Goal: Book appointment/travel/reservation

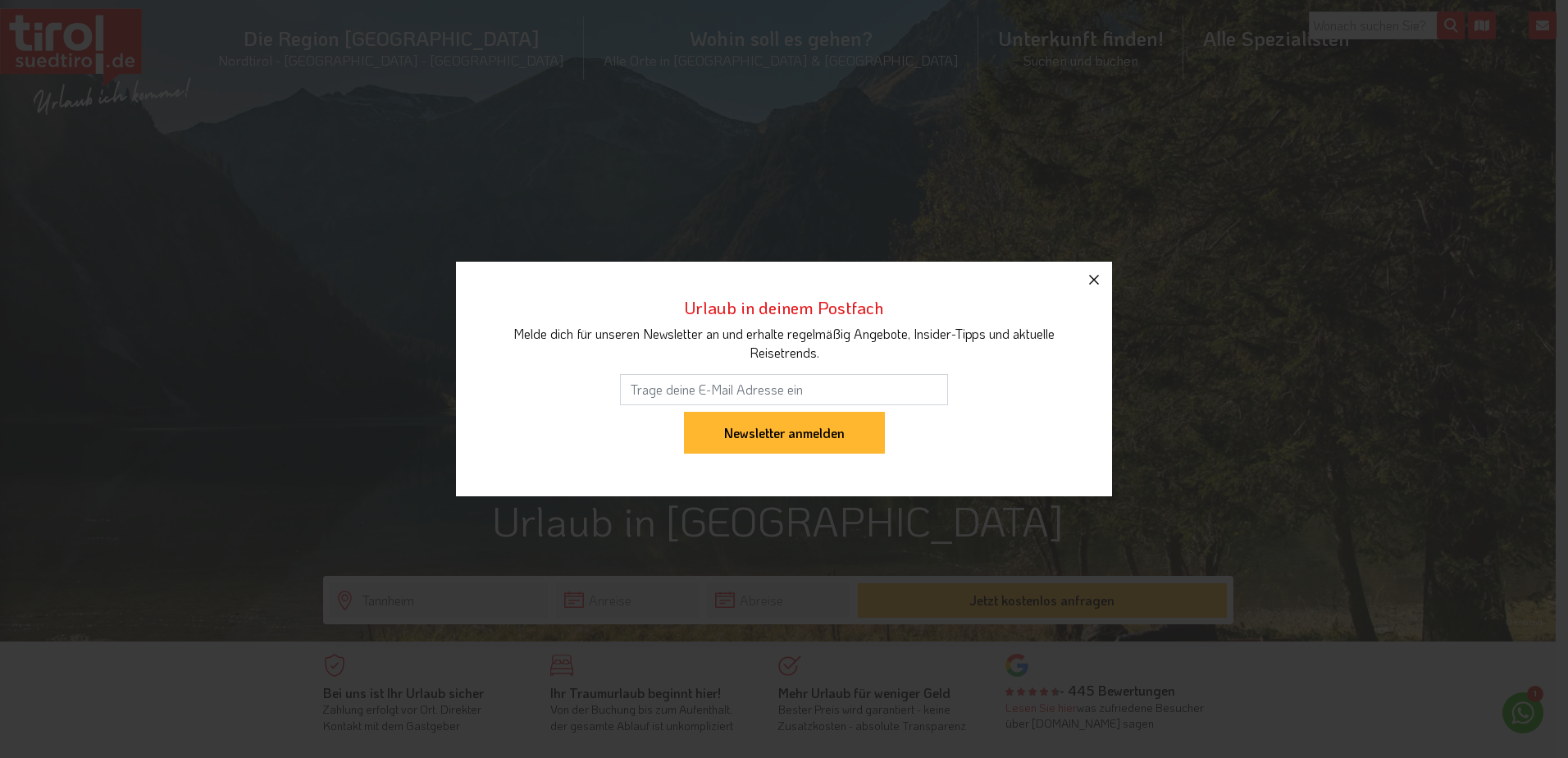
click at [1089, 283] on icon "button" at bounding box center [1094, 280] width 20 height 20
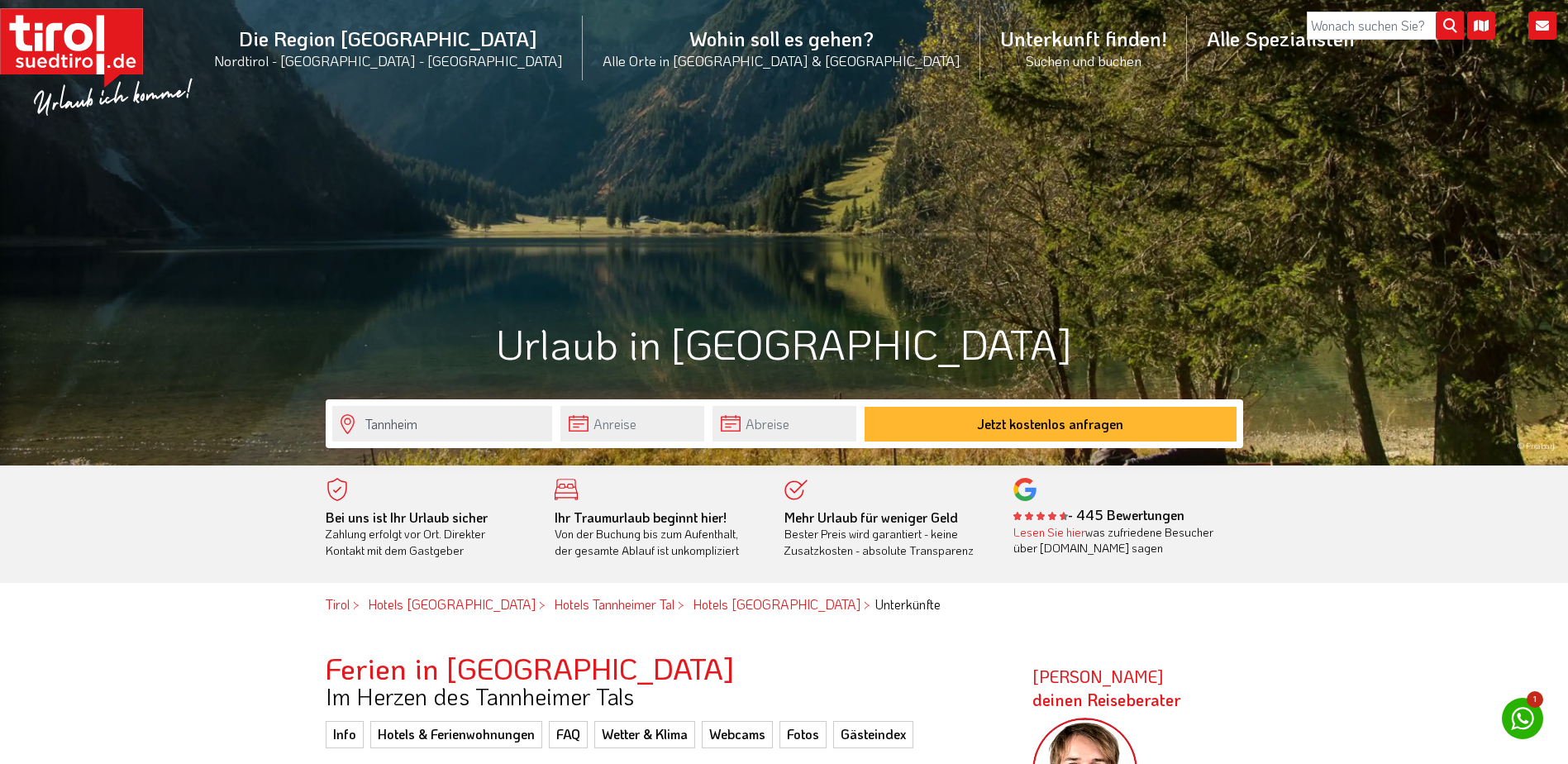
scroll to position [248, 0]
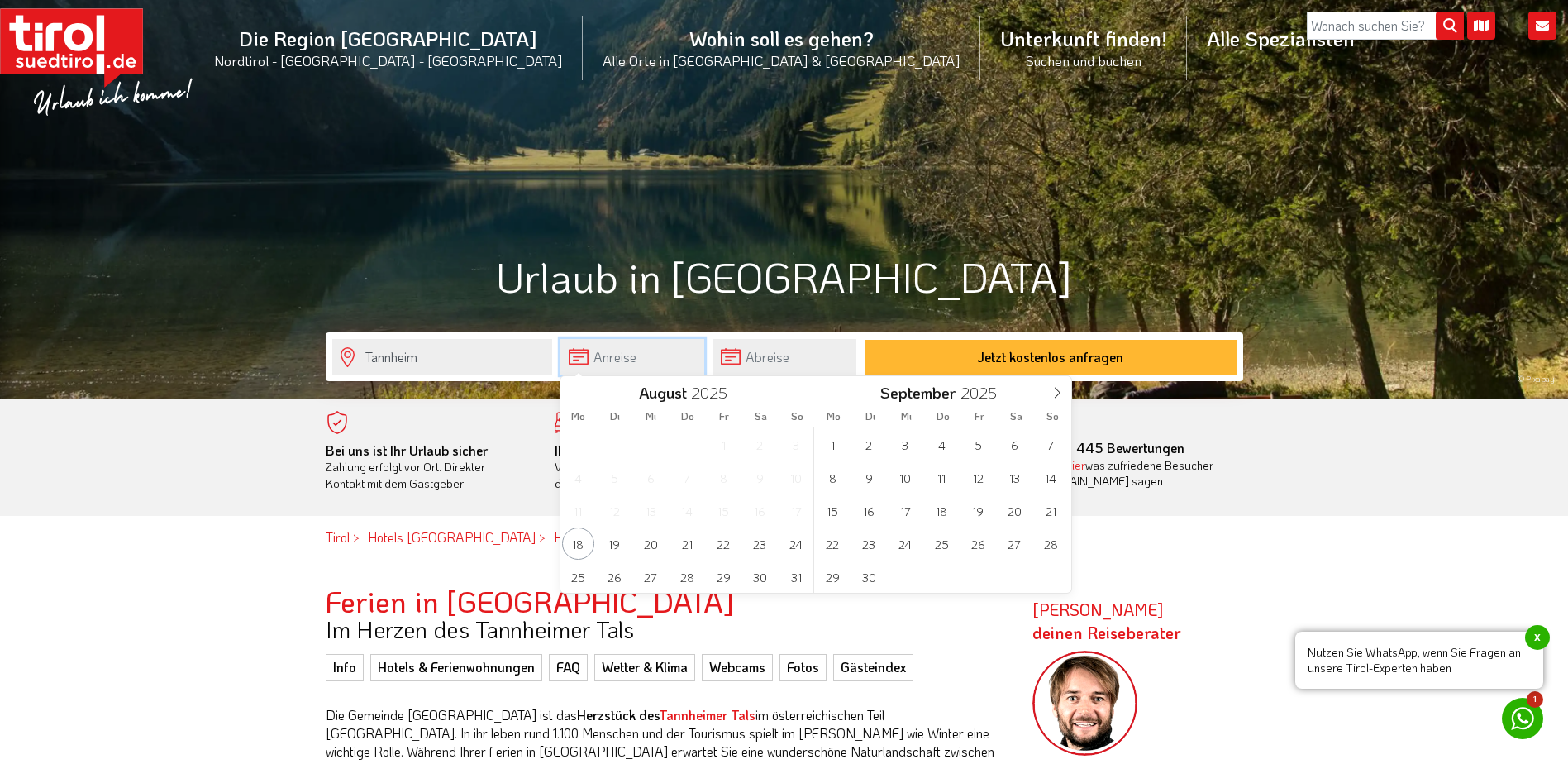
click at [577, 353] on input "text" at bounding box center [632, 356] width 144 height 35
click at [834, 580] on span "29" at bounding box center [832, 577] width 33 height 33
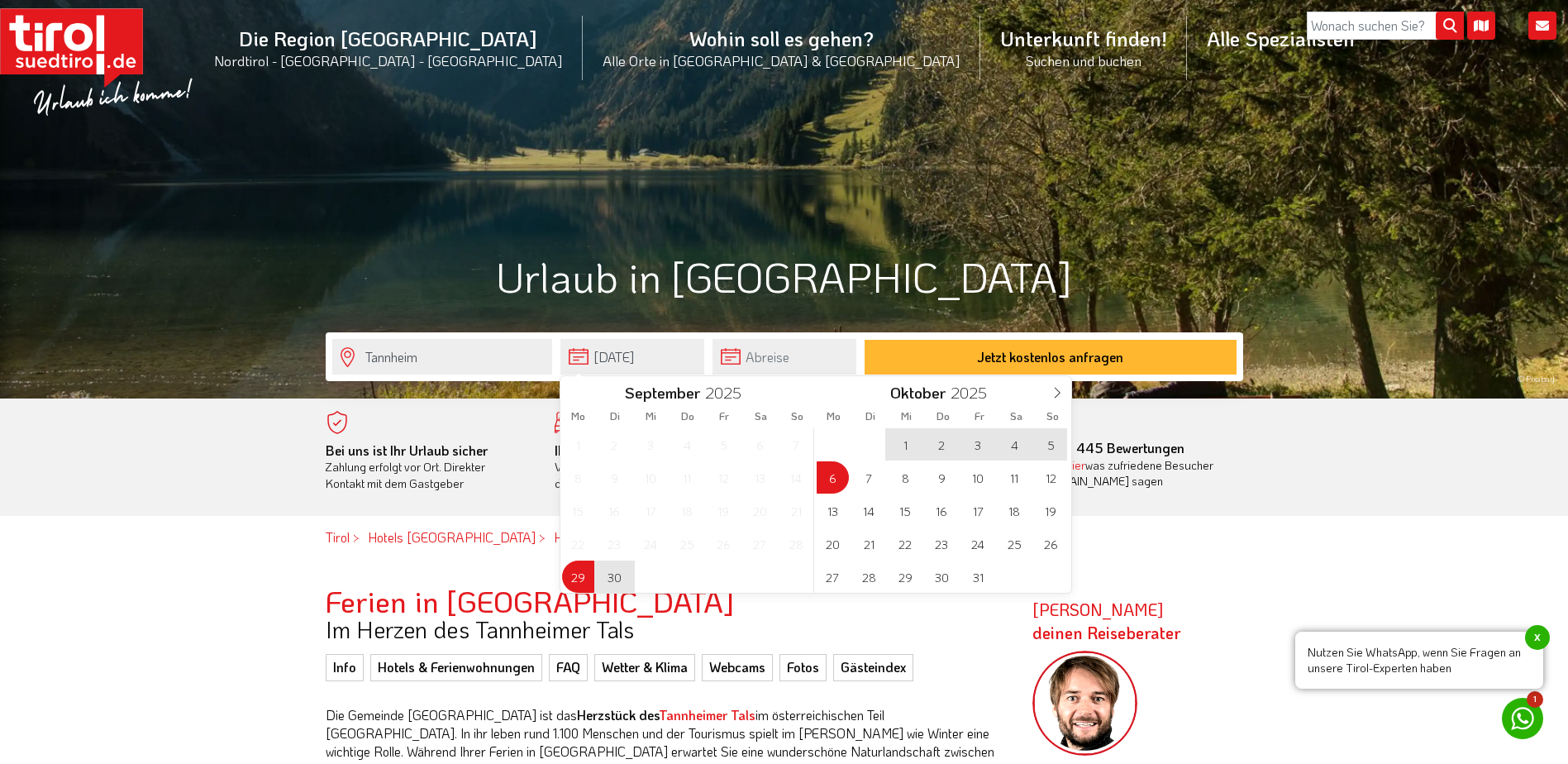
click at [825, 487] on span "6" at bounding box center [832, 477] width 33 height 33
type input "29-09-2025"
type input "06-10-2025"
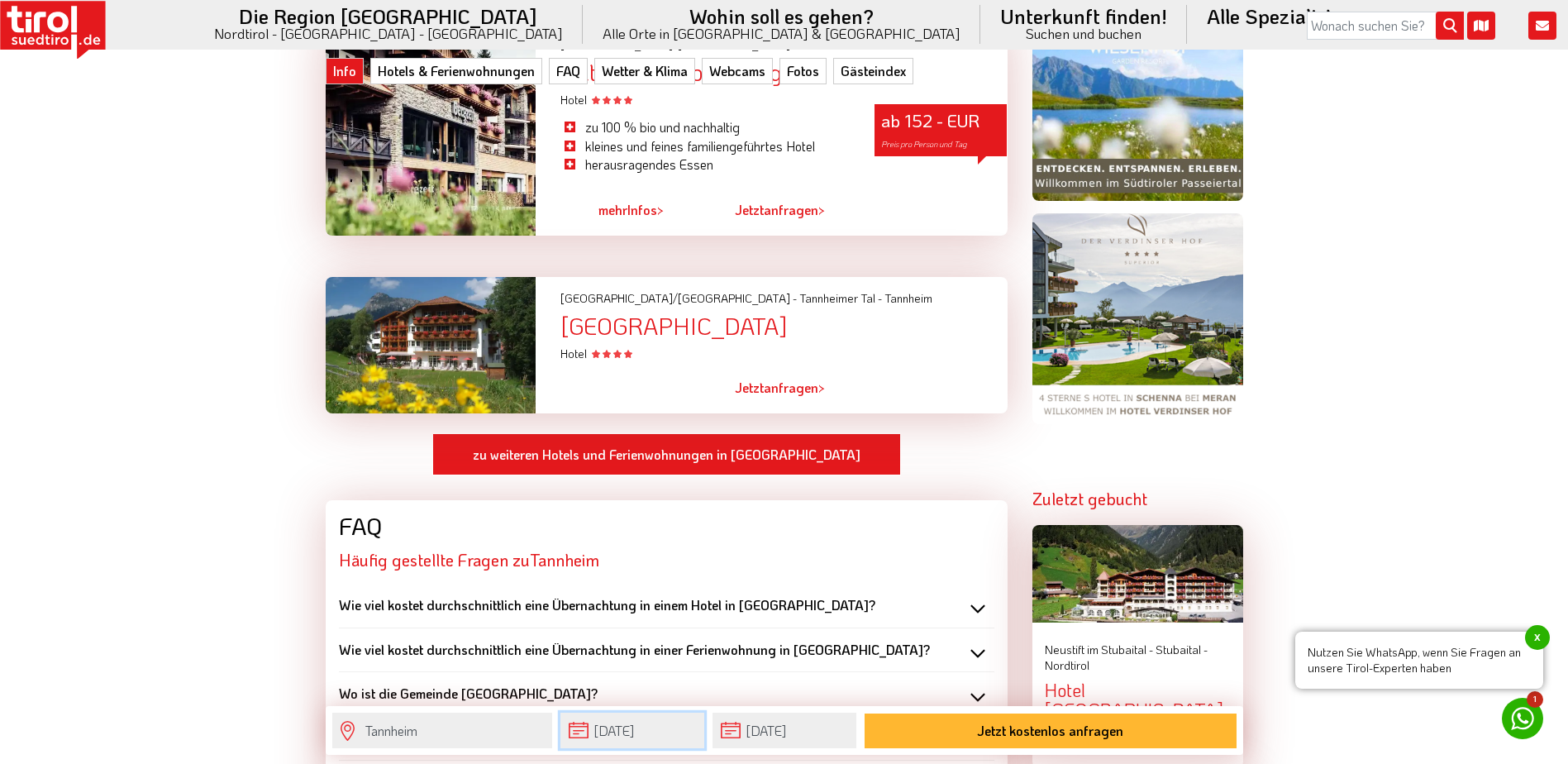
scroll to position [1488, 0]
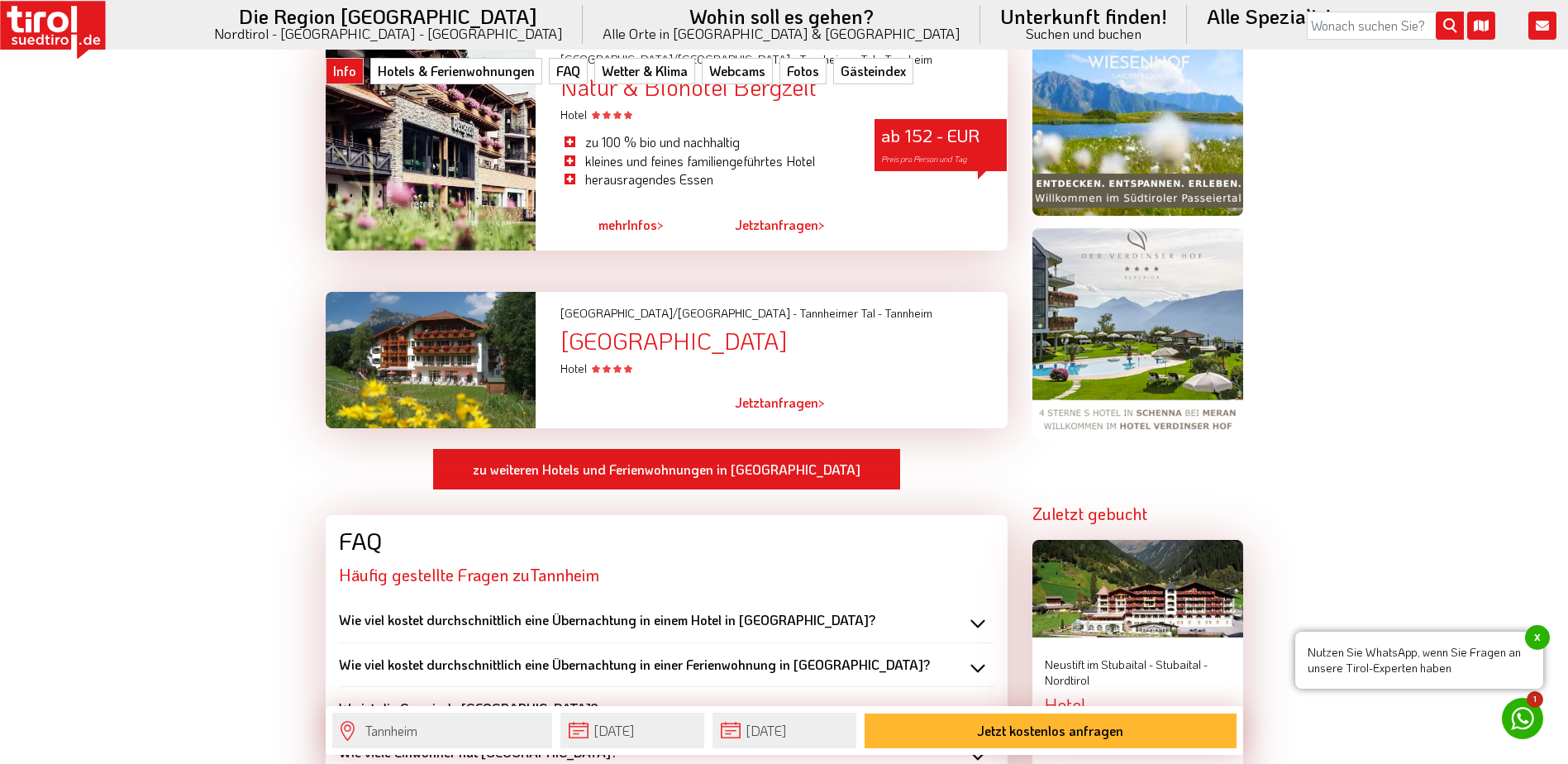
click at [656, 328] on div "Hotel Bogner Hof" at bounding box center [784, 341] width 446 height 25
click at [648, 328] on div "Hotel Bogner Hof" at bounding box center [784, 341] width 446 height 25
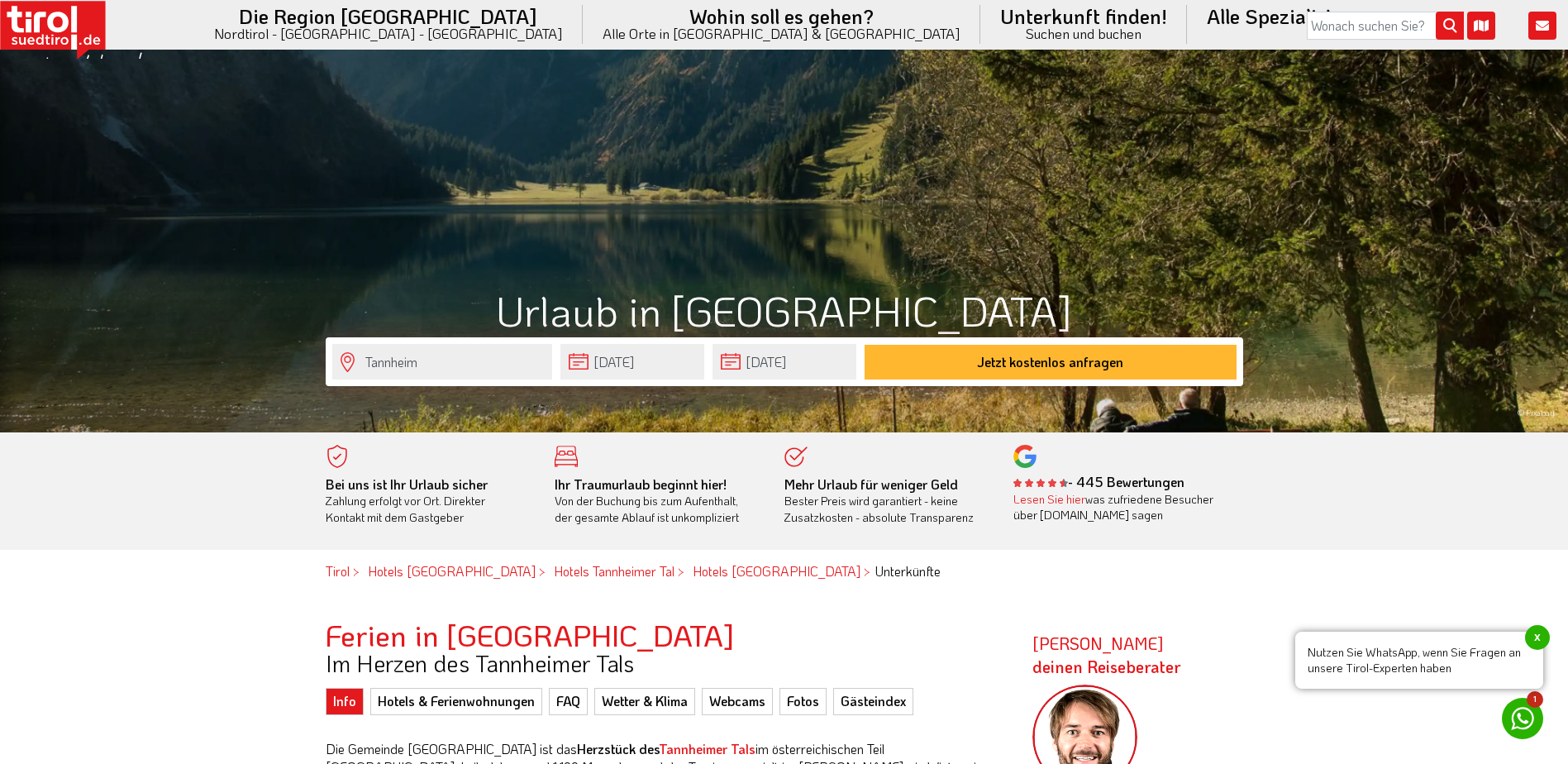
scroll to position [165, 0]
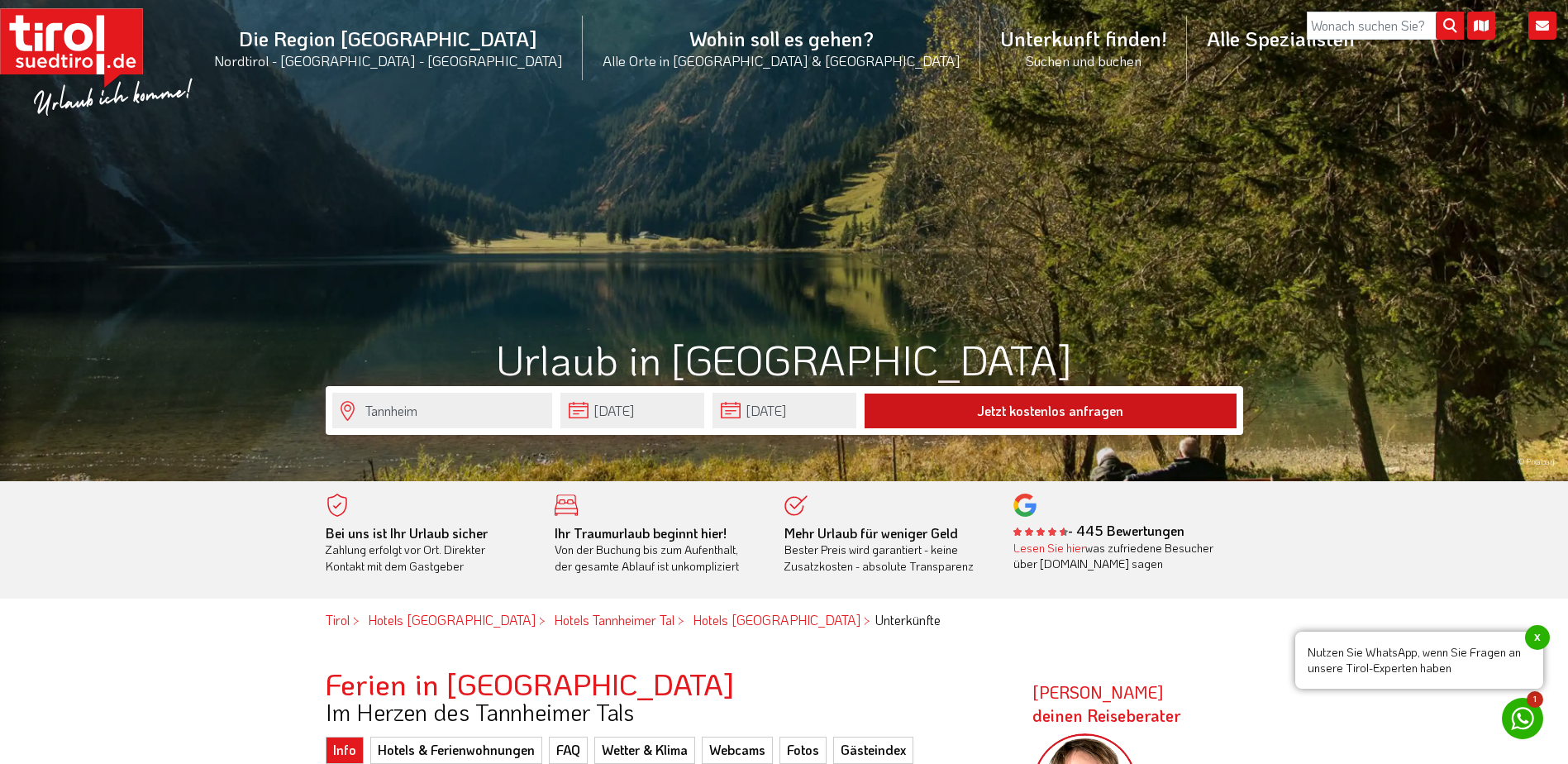
click at [1067, 424] on button "Jetzt kostenlos anfragen" at bounding box center [1049, 410] width 371 height 34
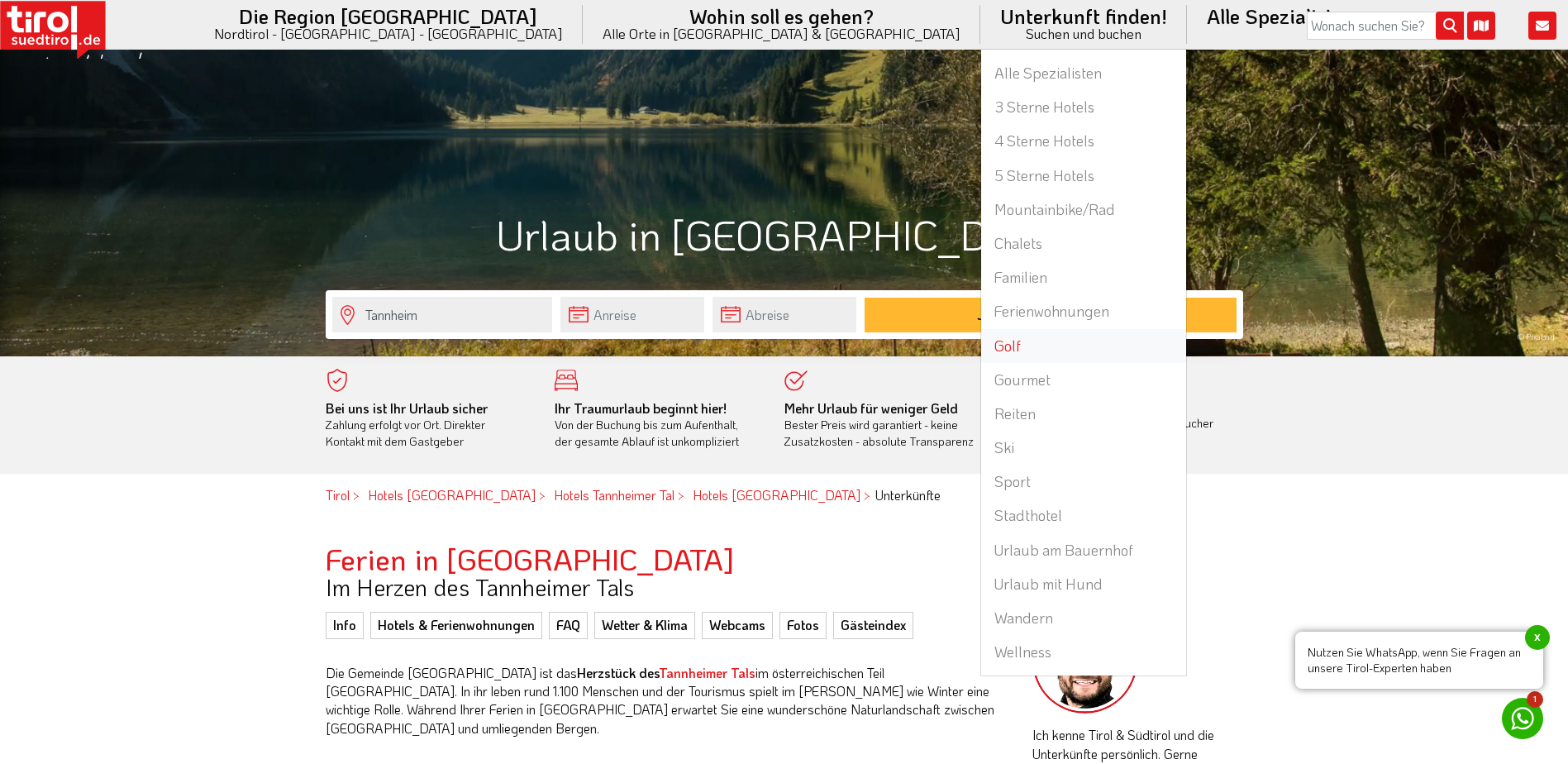
scroll to position [331, 0]
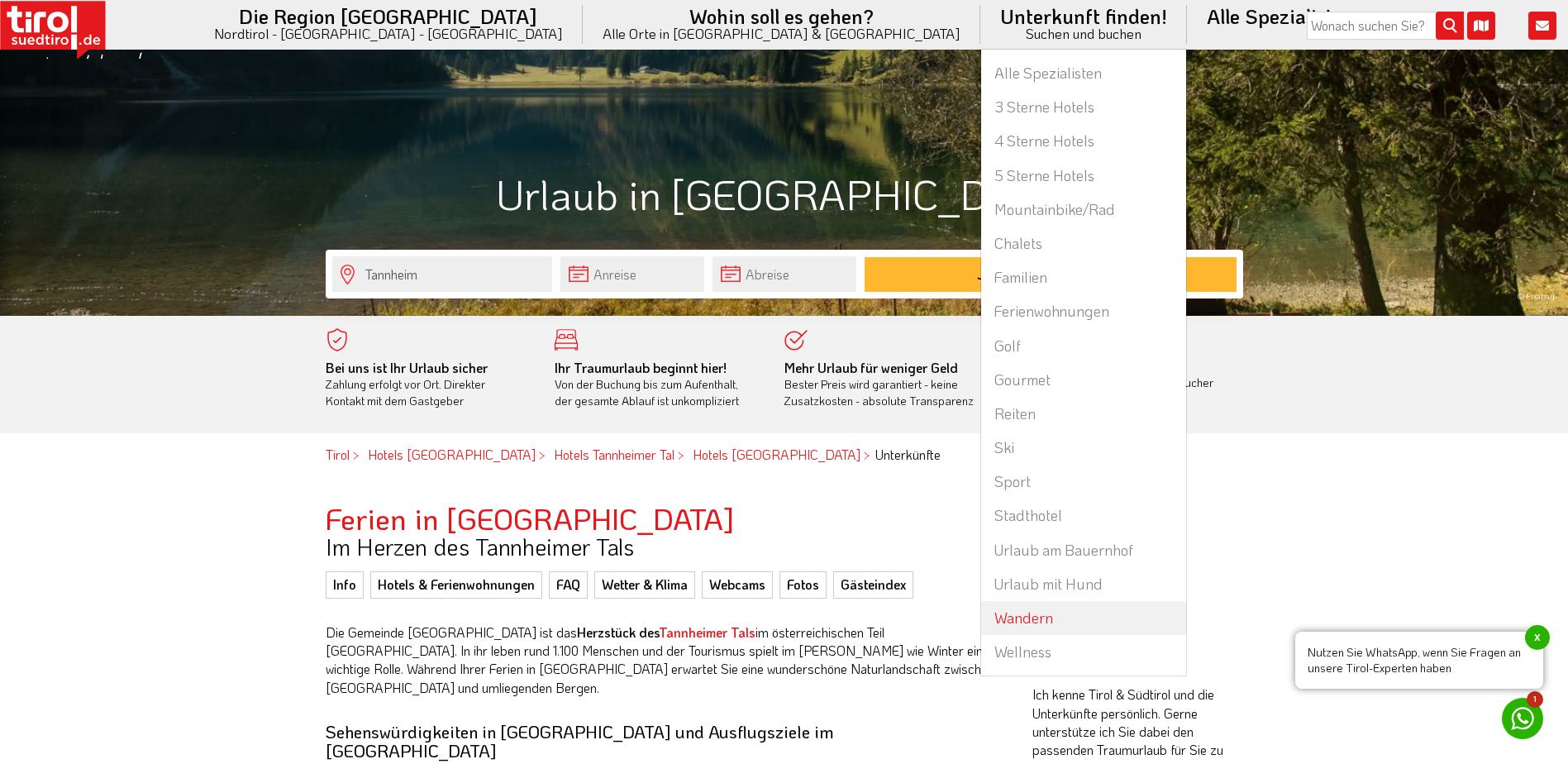
click at [981, 618] on link "Wandern" at bounding box center [1083, 618] width 205 height 33
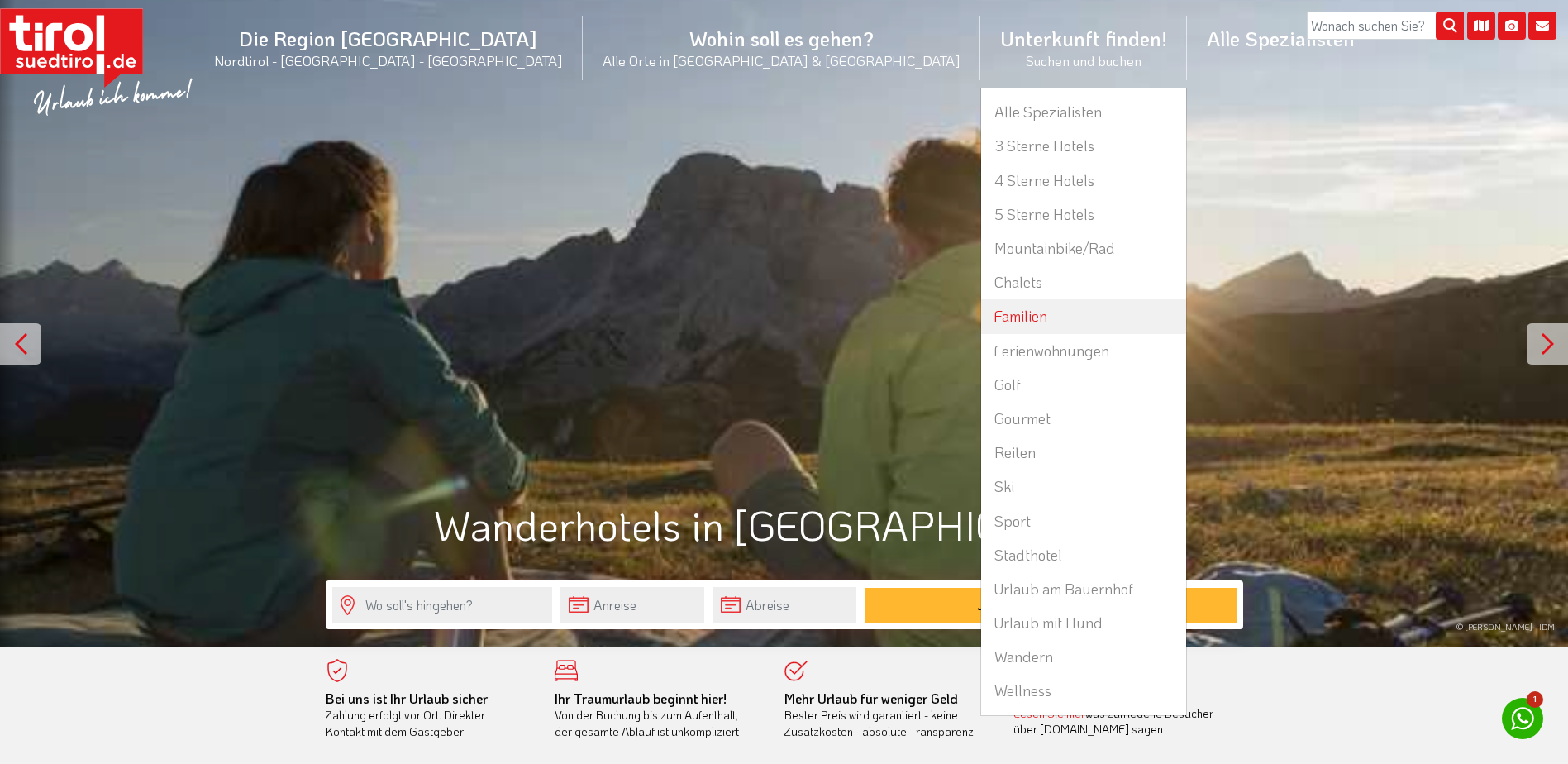
click at [981, 319] on link "Familien" at bounding box center [1083, 316] width 205 height 33
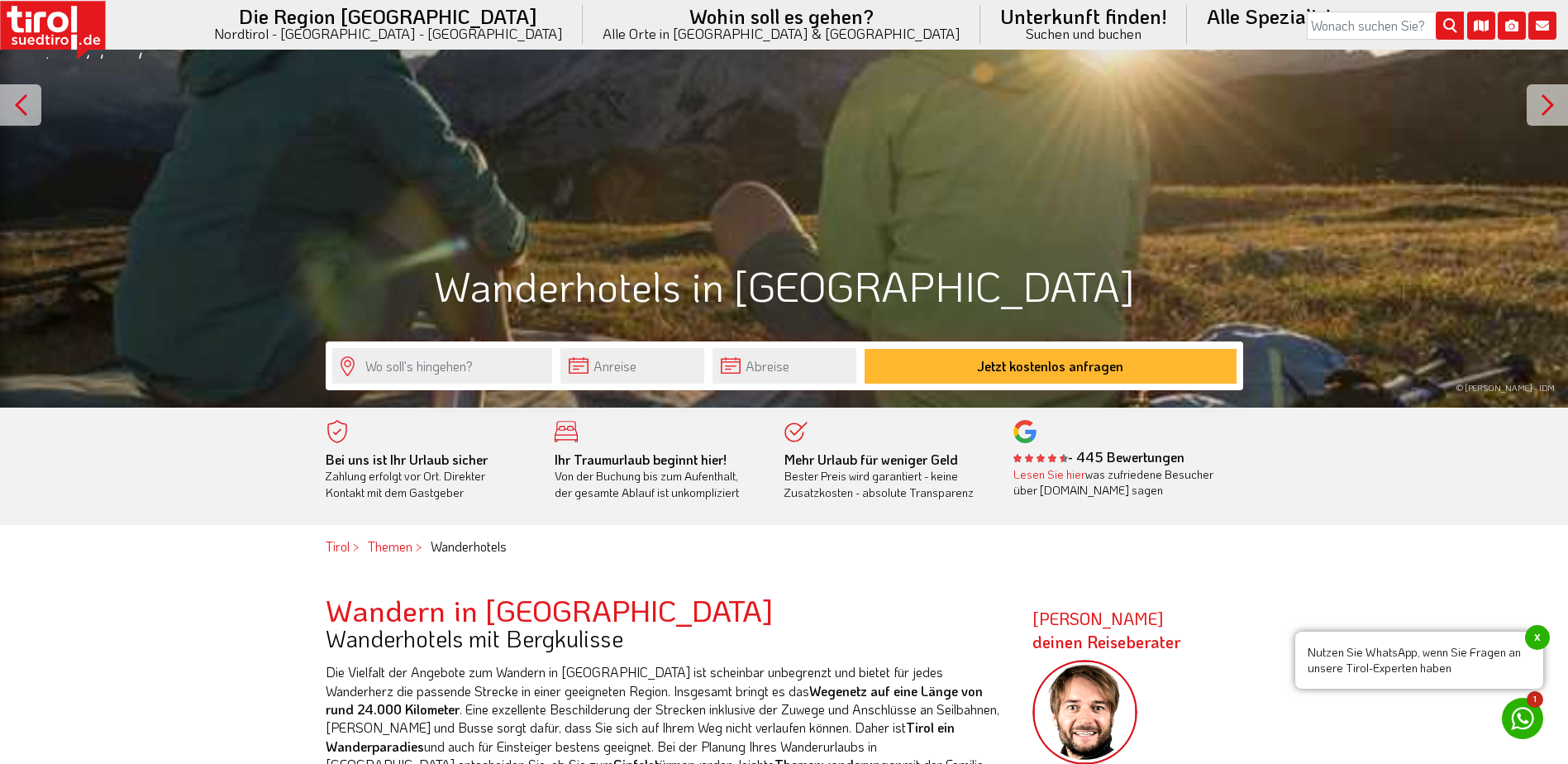
scroll to position [331, 0]
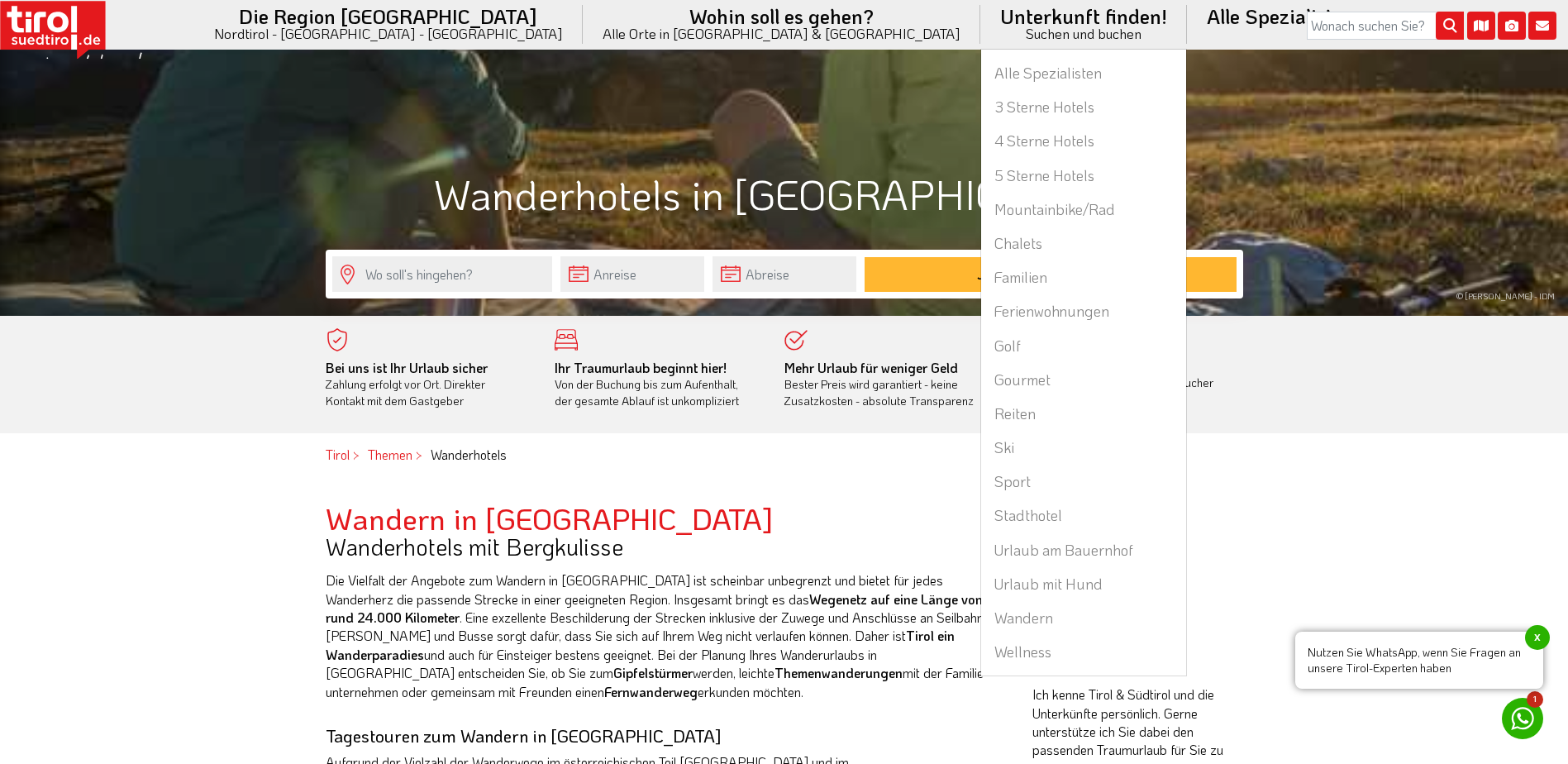
click at [980, 26] on li "Unterkunft finden! Suchen und buchen Alle Spezialisten 3 Sterne Hotels 4 Sterne…" at bounding box center [1083, 24] width 207 height 49
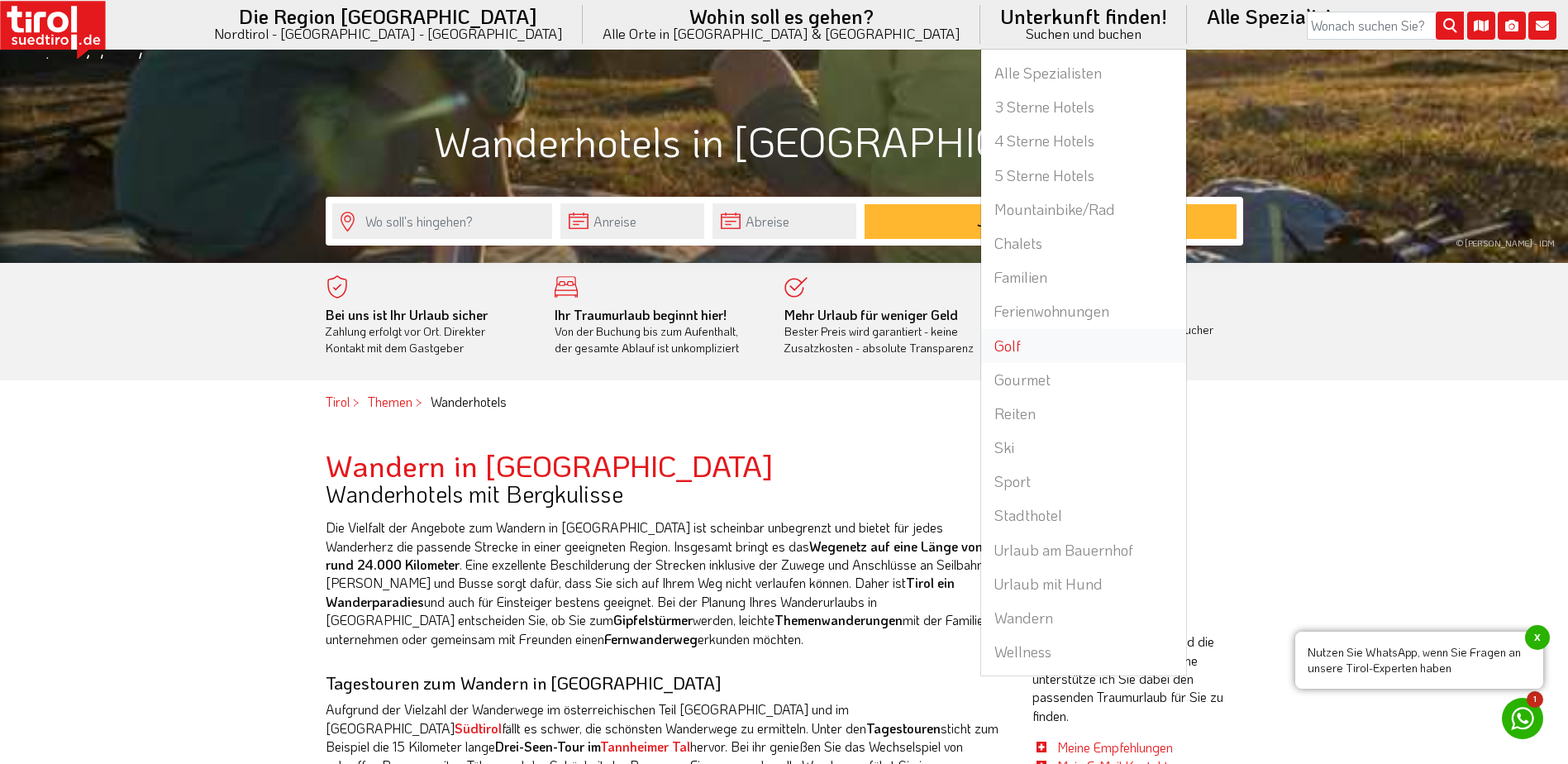
scroll to position [413, 0]
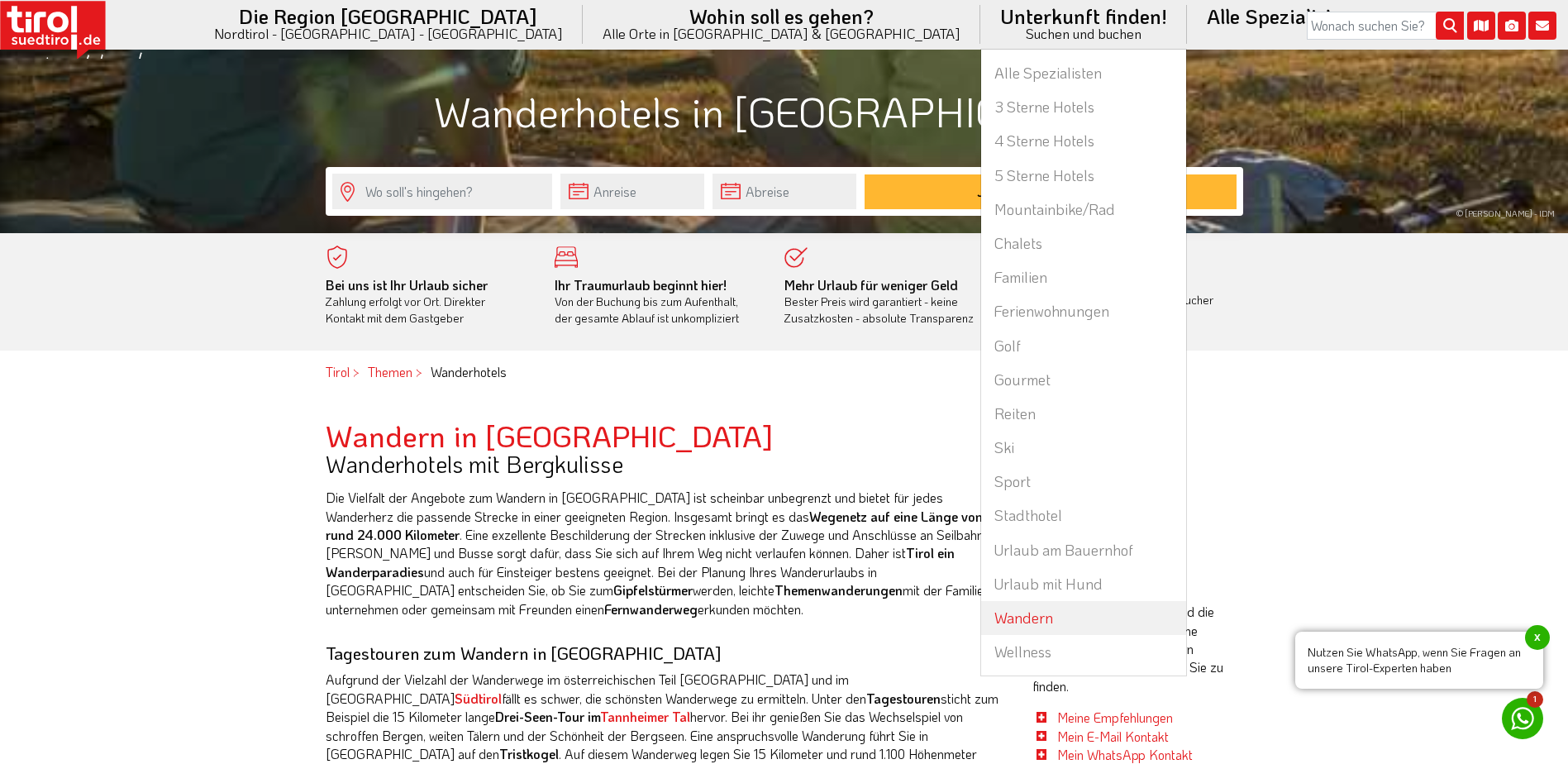
click at [981, 612] on link "Wandern" at bounding box center [1083, 618] width 205 height 33
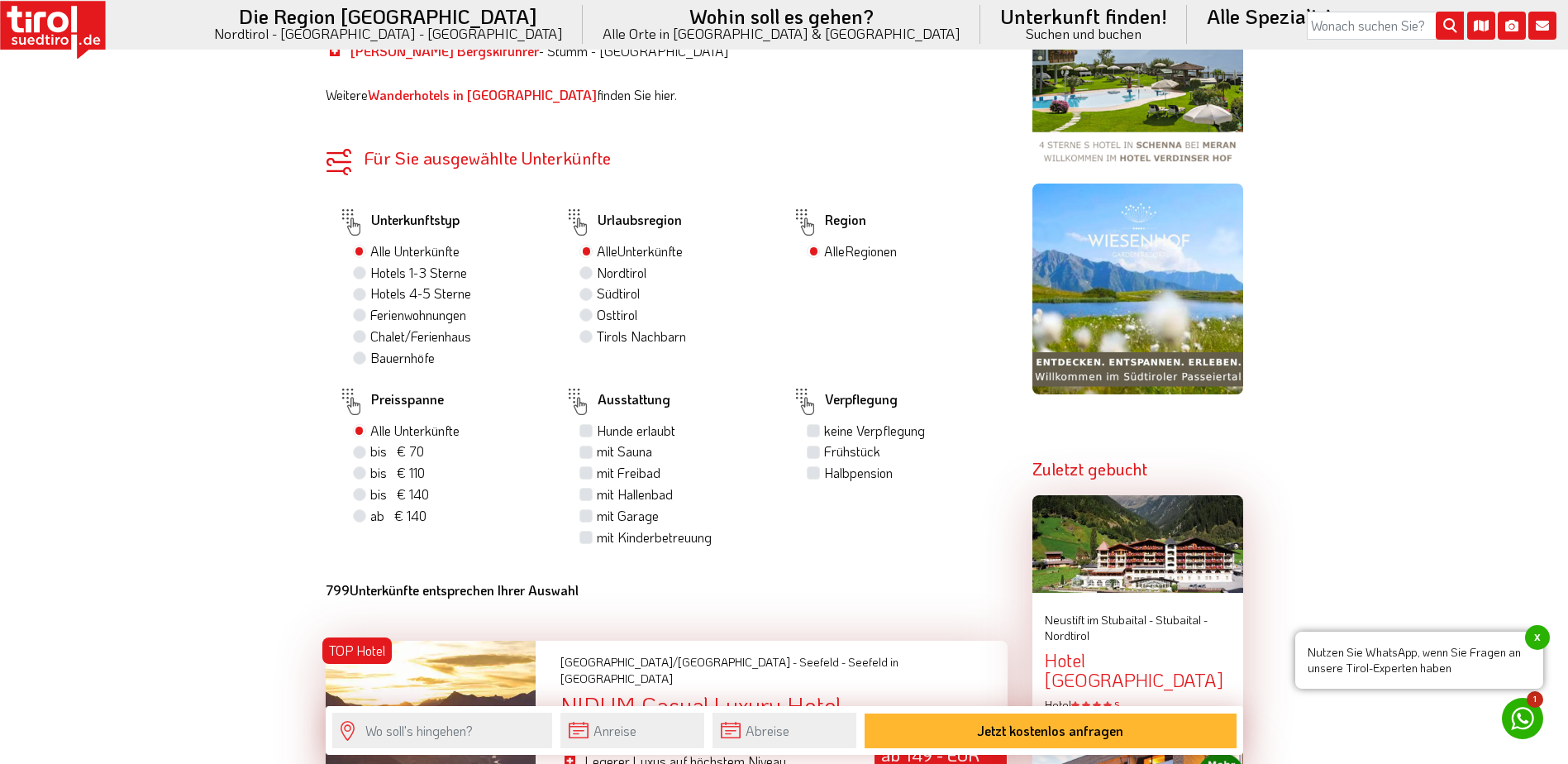
scroll to position [1570, 0]
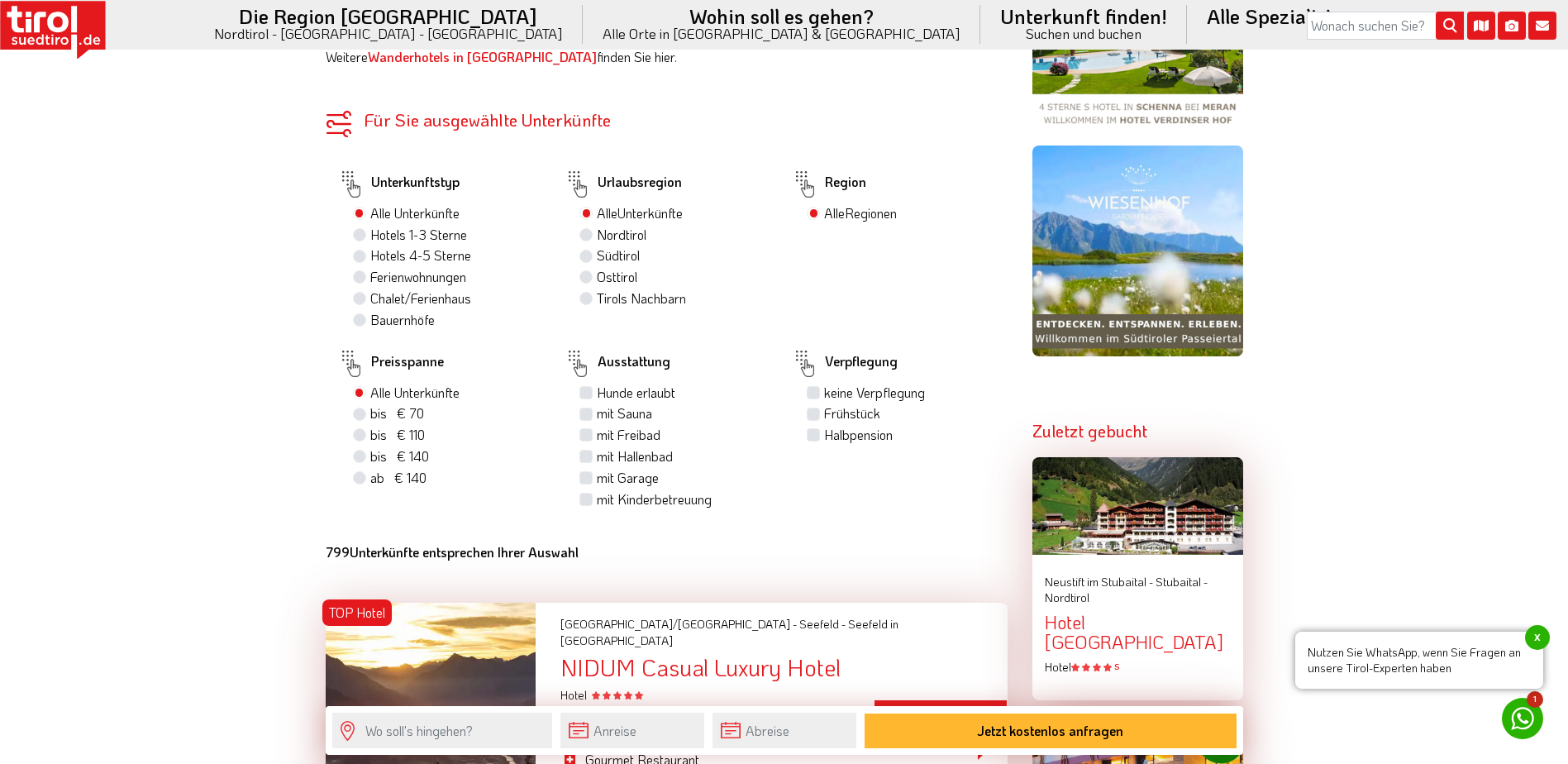
click at [824, 404] on label "Frühstück" at bounding box center [852, 413] width 56 height 18
click at [815, 408] on input "Frühstück" at bounding box center [815, 413] width 11 height 11
checkbox input "true"
click at [371, 448] on label "bis € 140 bis CHF 131" at bounding box center [399, 457] width 59 height 18
click at [357, 450] on input "bis € 140 bis CHF 131" at bounding box center [361, 456] width 11 height 11
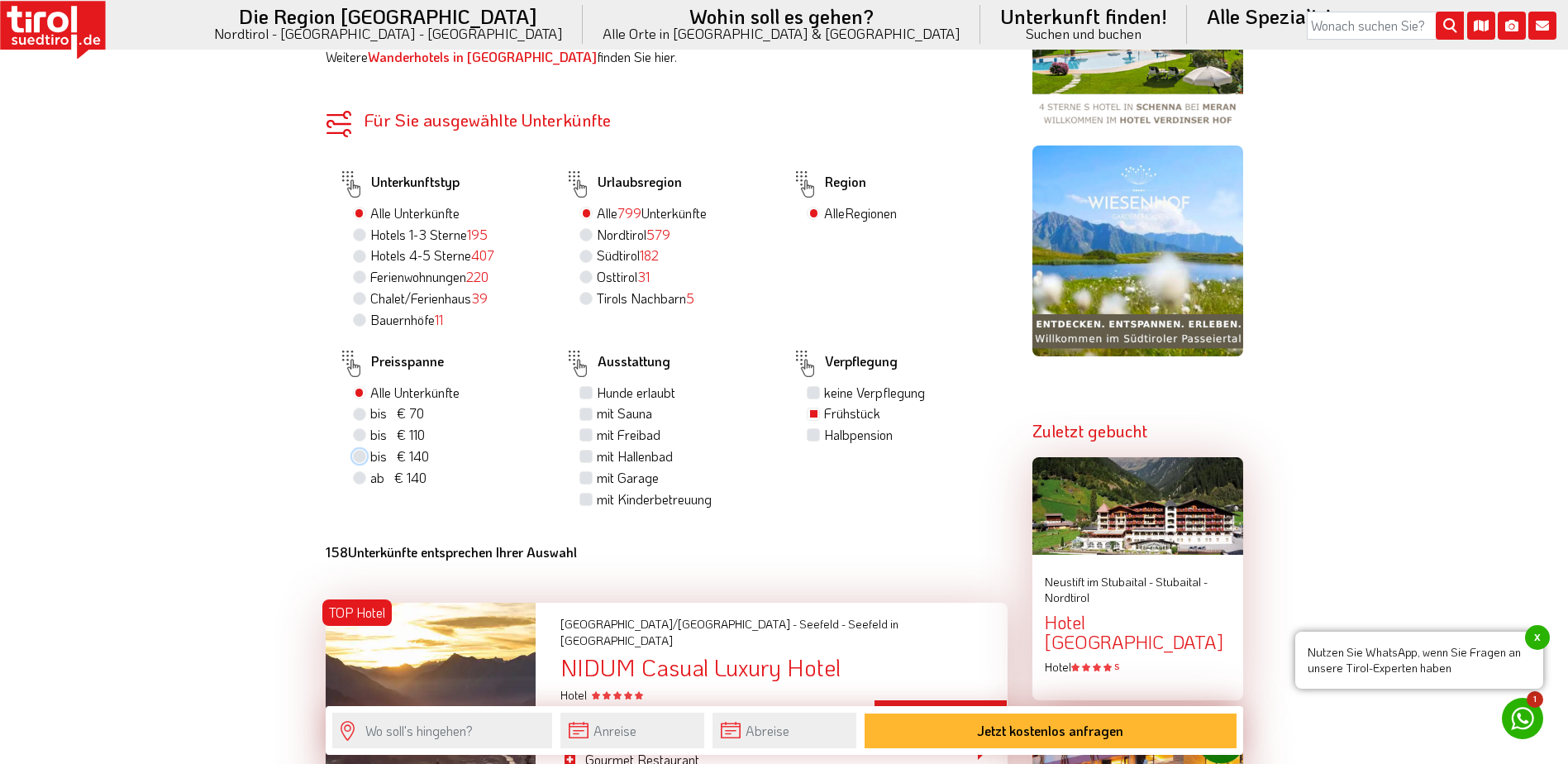
radio input "true"
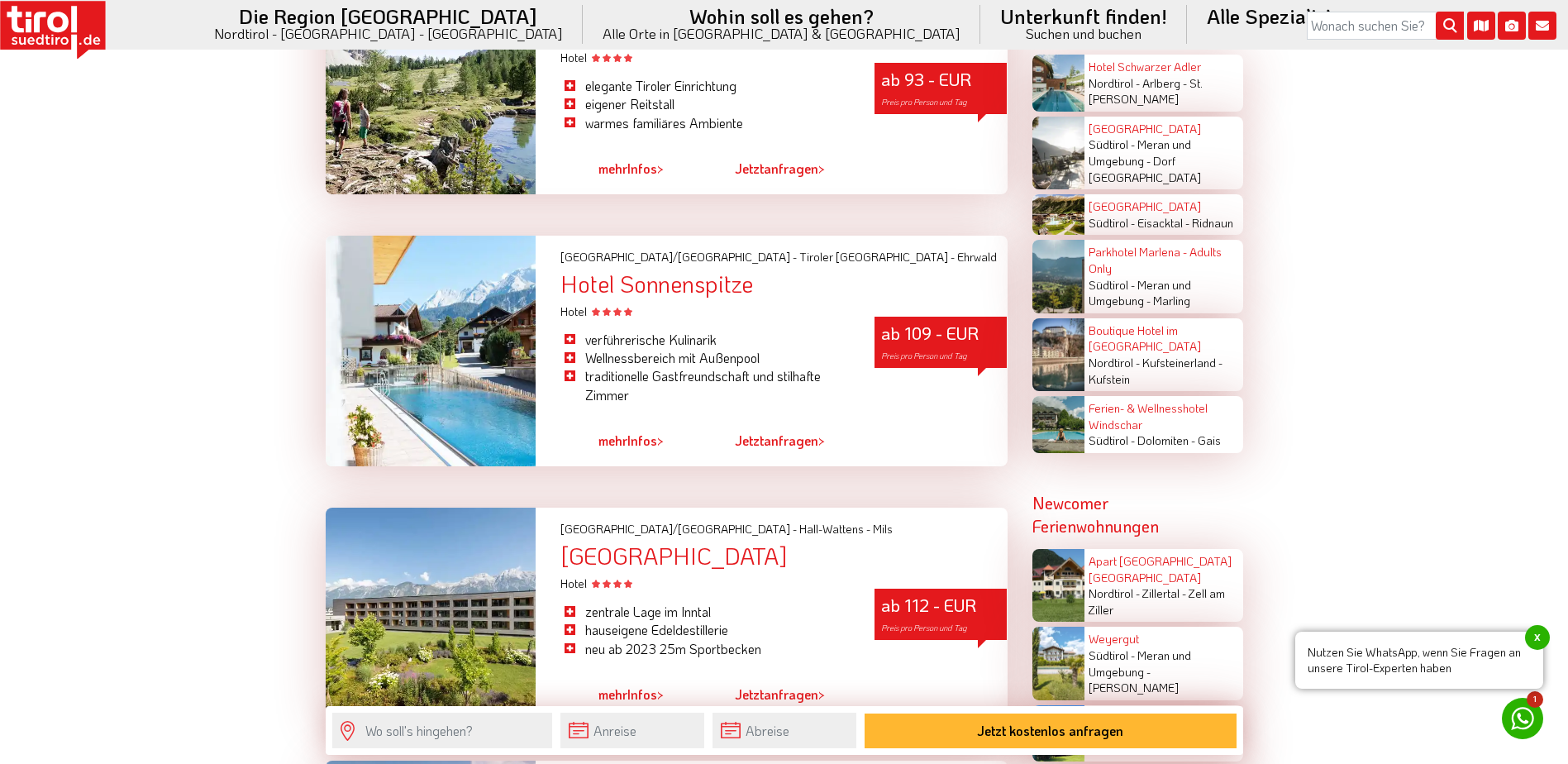
scroll to position [2811, 0]
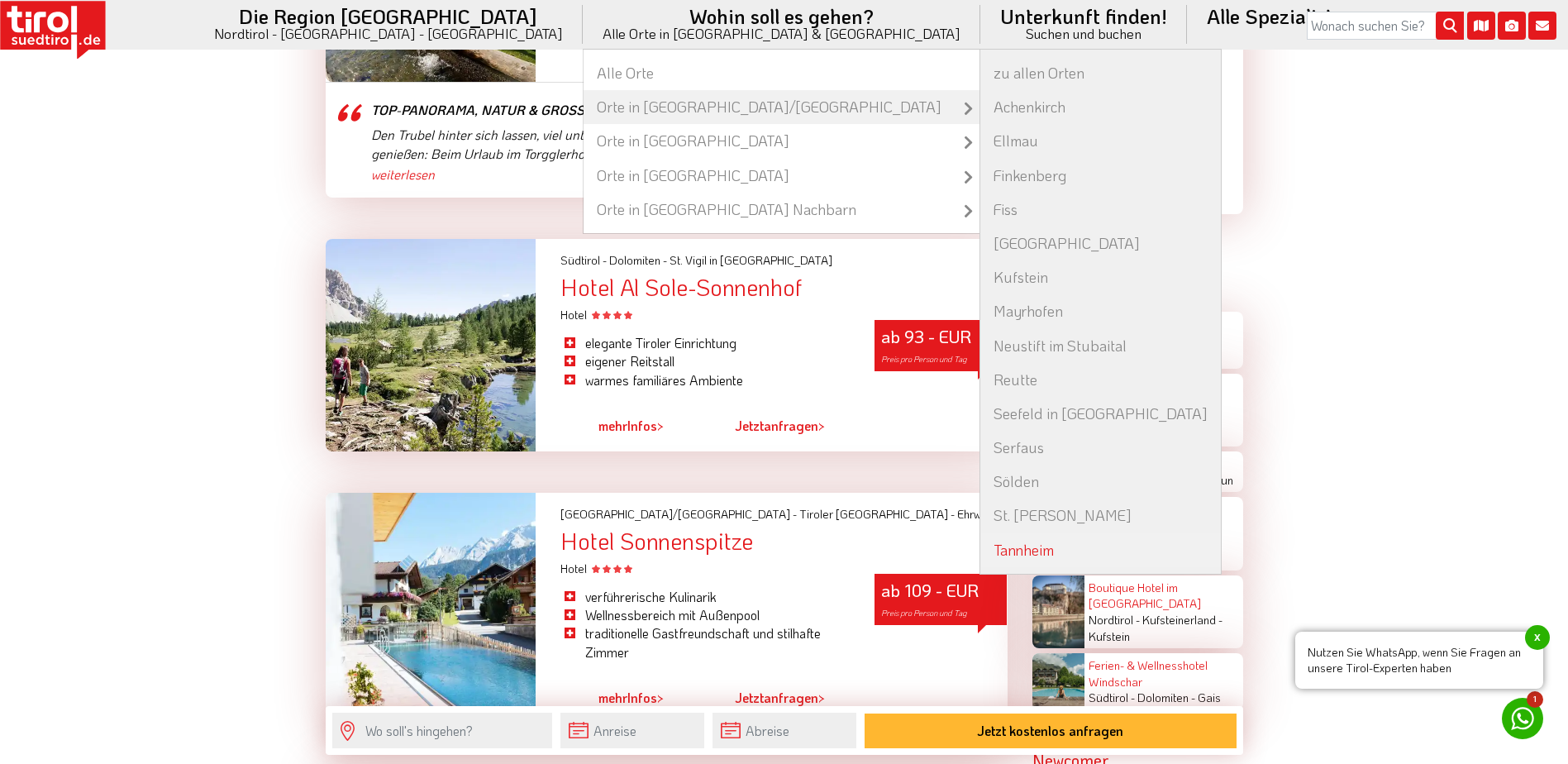
click at [980, 550] on link "Tannheim" at bounding box center [1100, 550] width 240 height 33
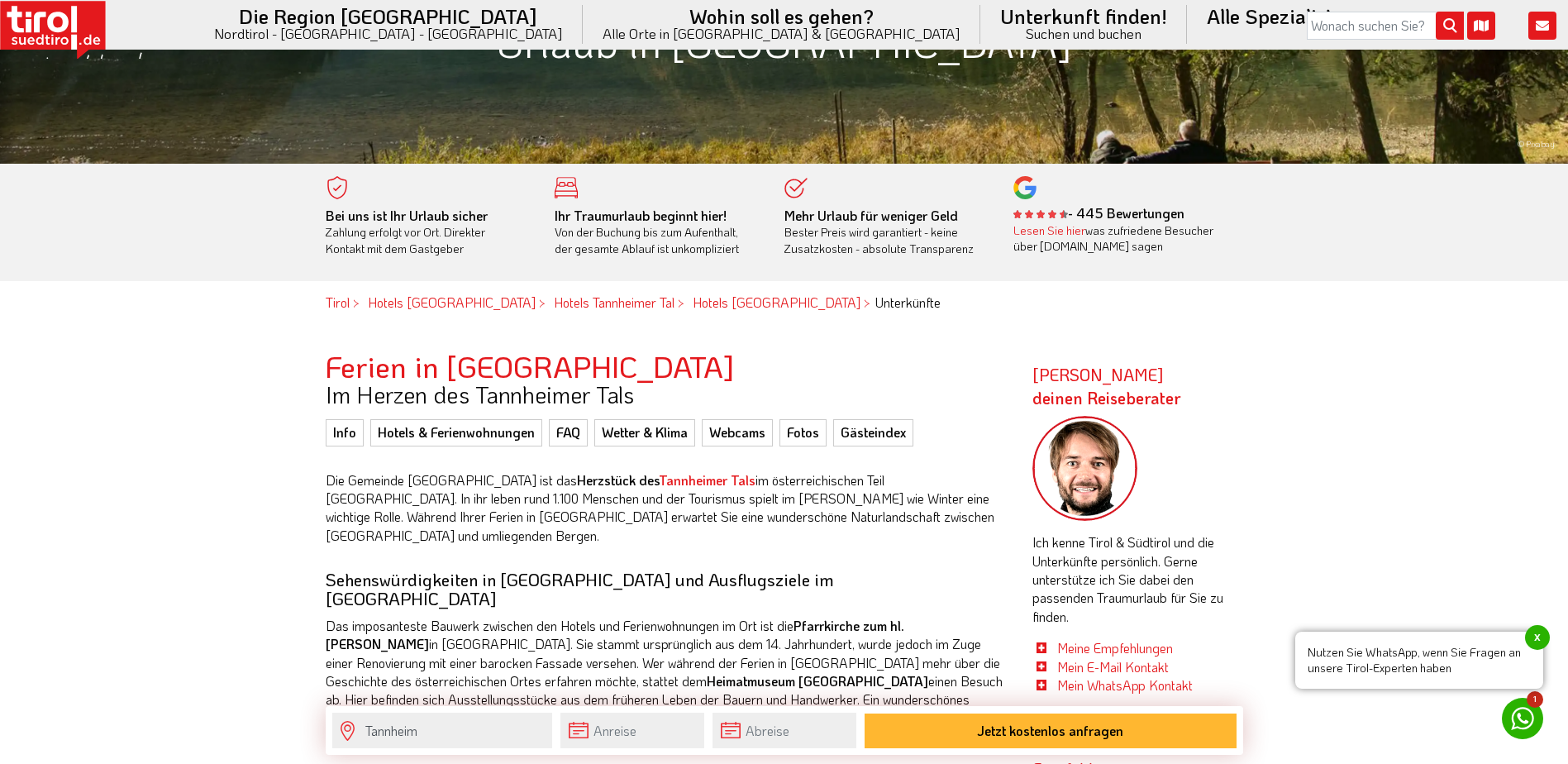
scroll to position [744, 0]
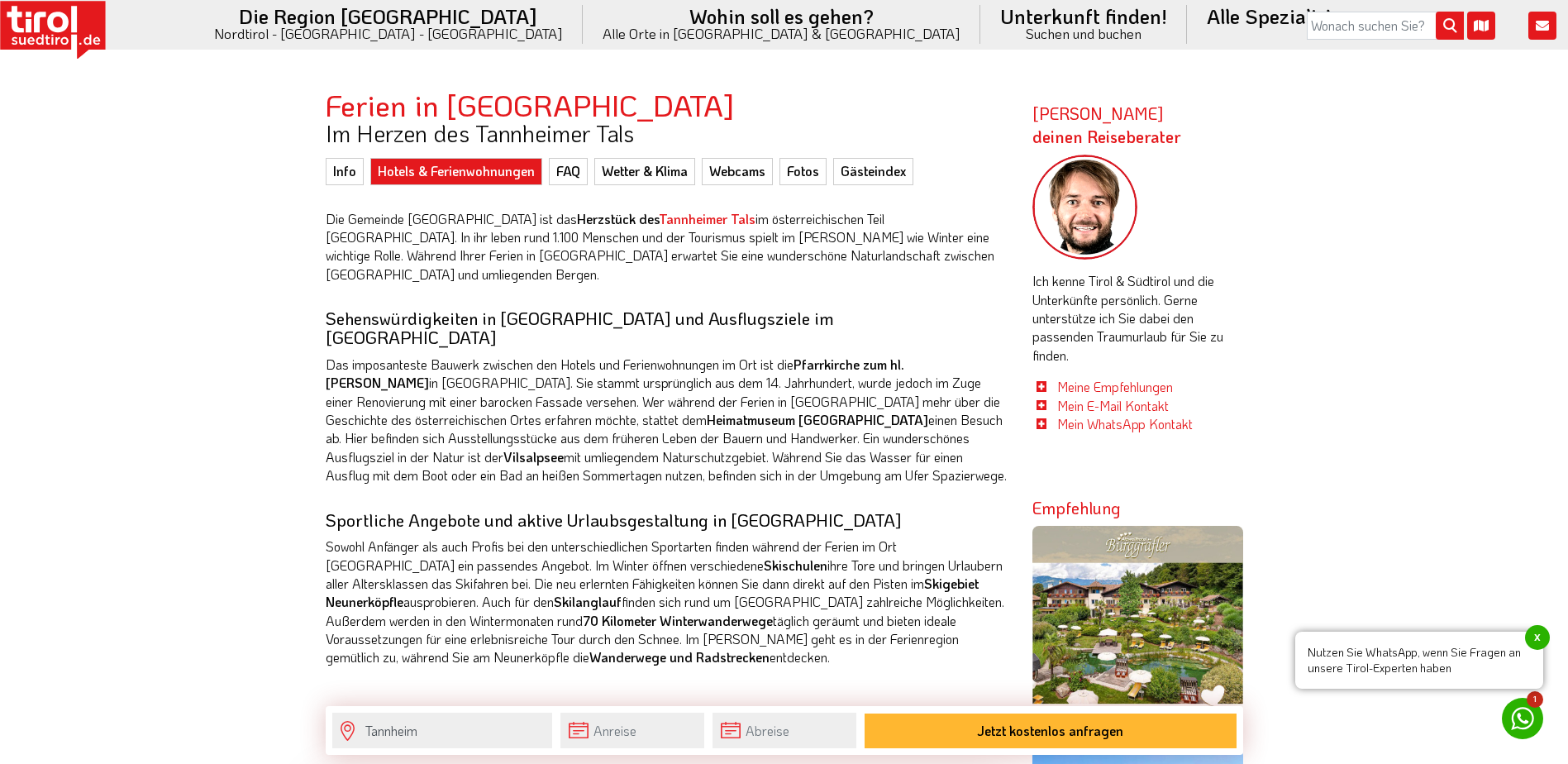
click at [444, 171] on link "Hotels & Ferienwohnungen" at bounding box center [456, 171] width 172 height 26
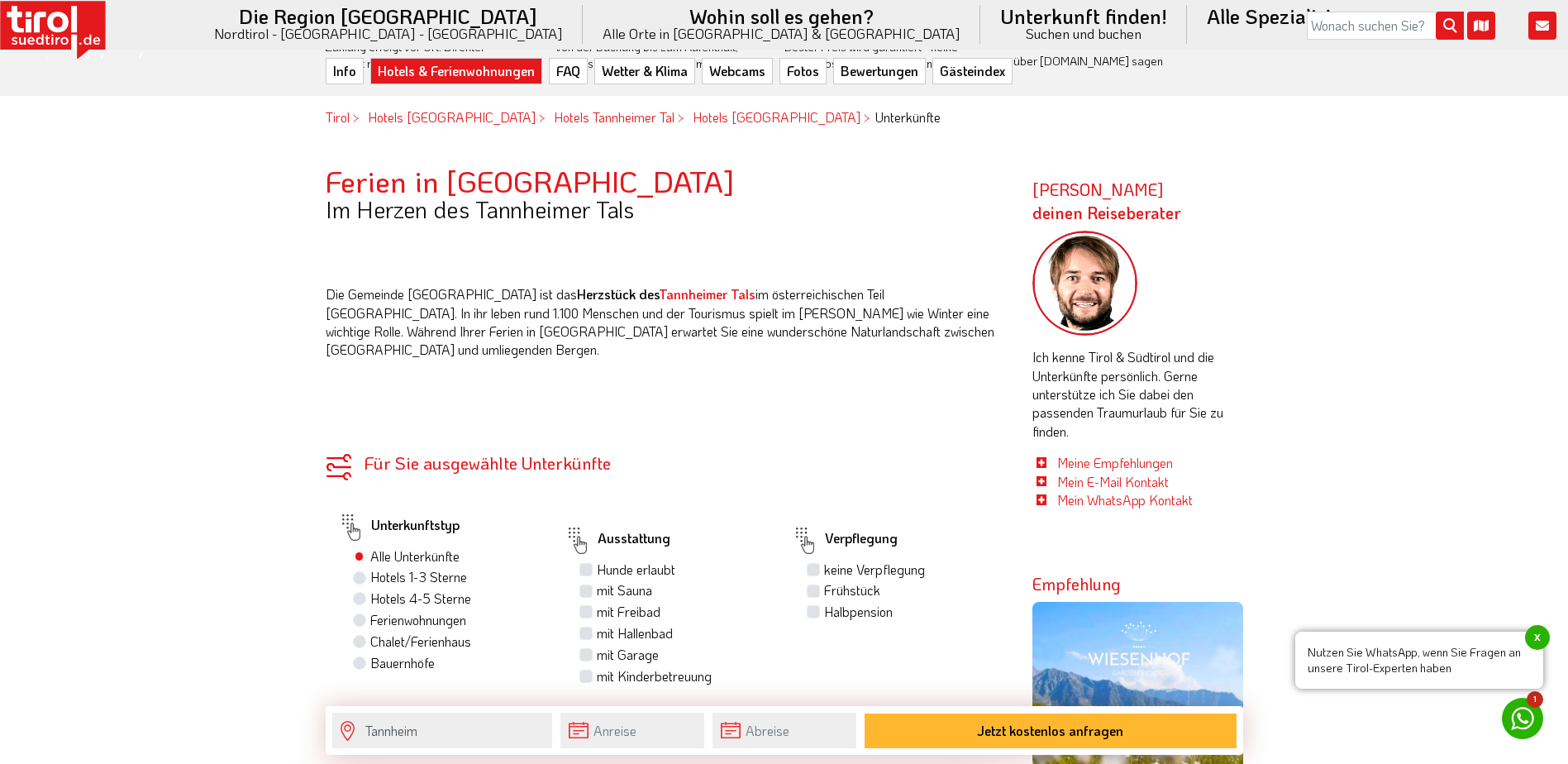
scroll to position [910, 0]
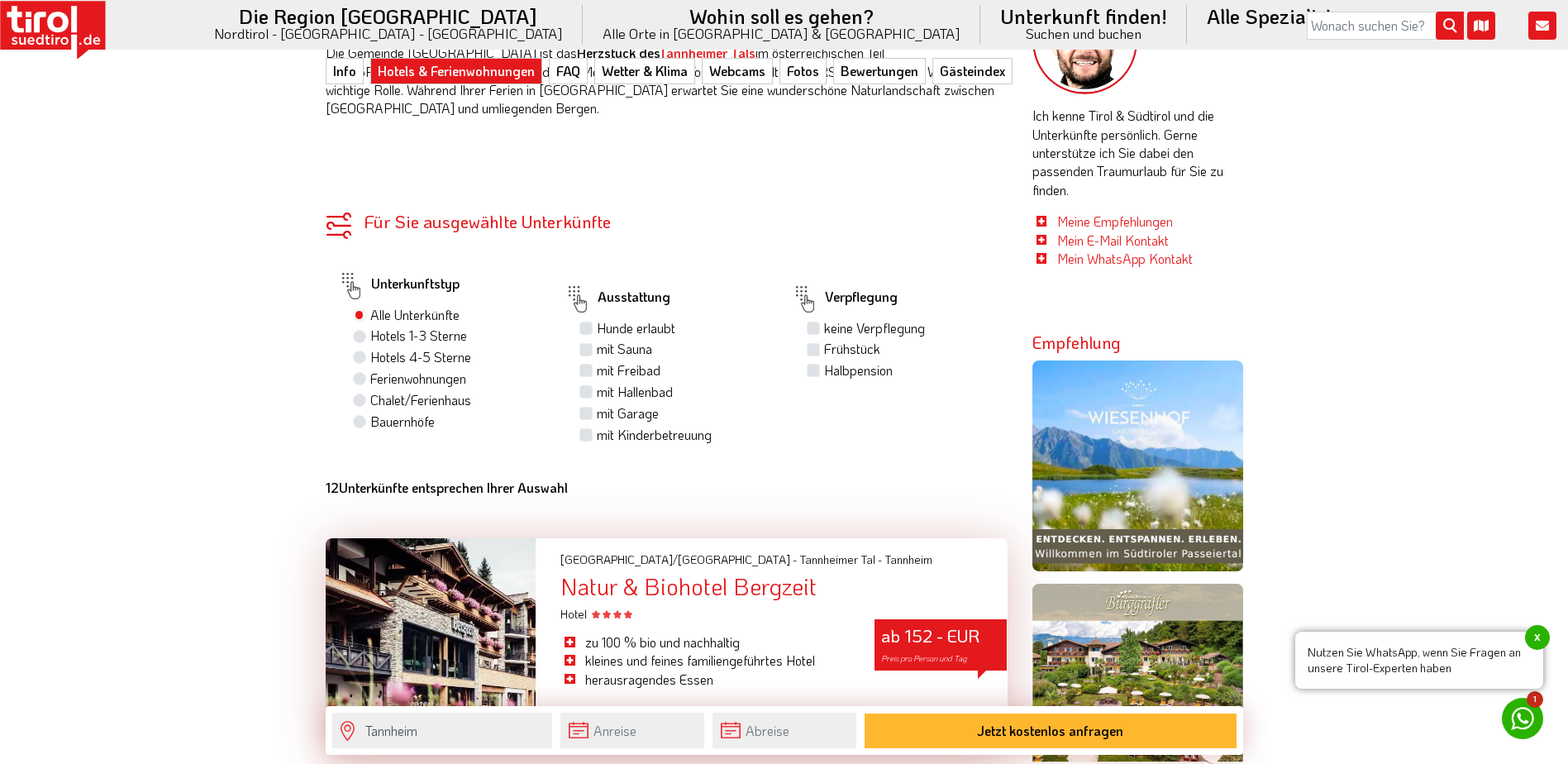
click at [824, 340] on label "Frühstück" at bounding box center [852, 349] width 56 height 18
click at [810, 343] on input "Frühstück" at bounding box center [815, 348] width 11 height 11
checkbox input "true"
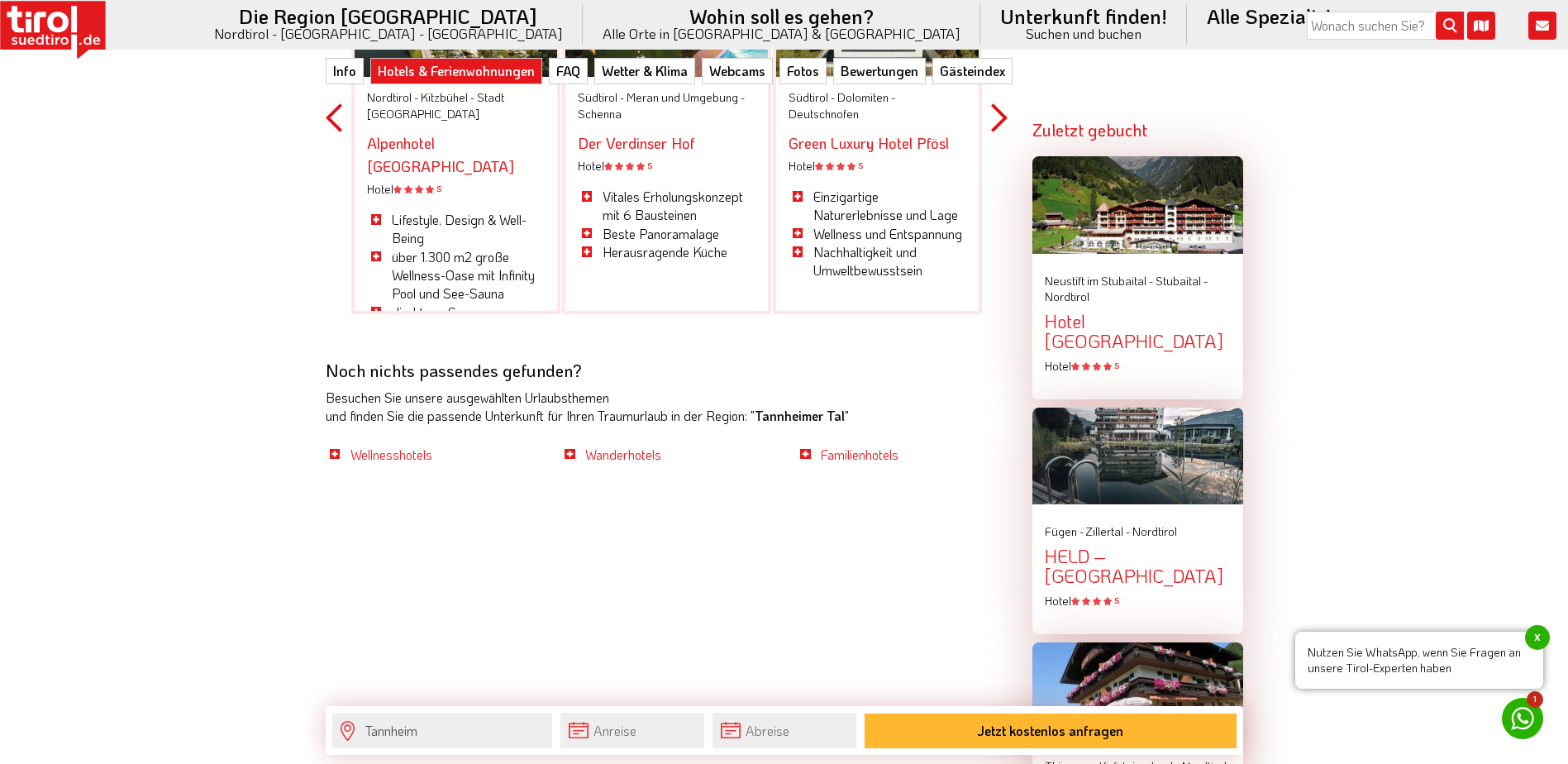
scroll to position [1901, 0]
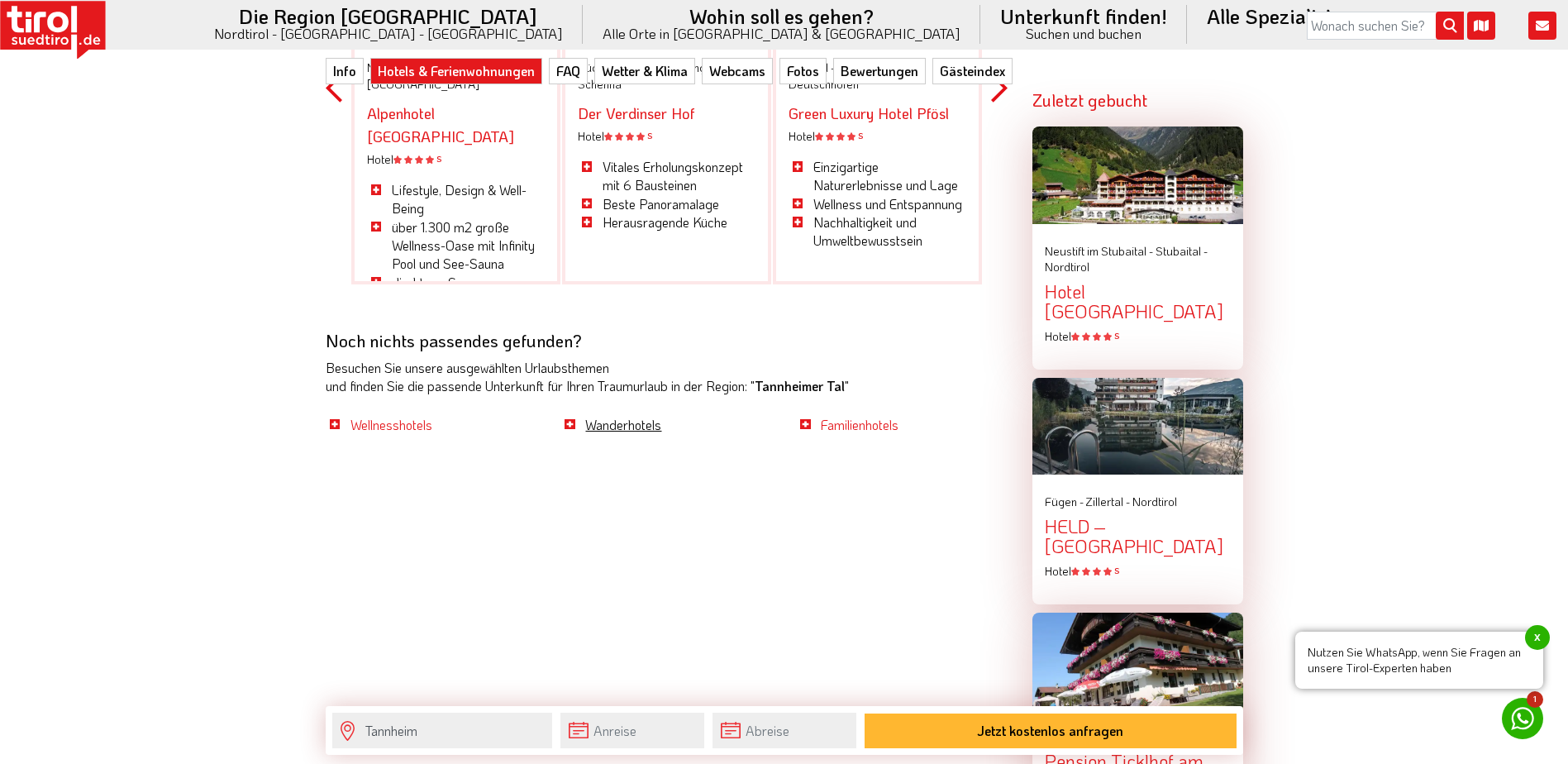
click at [606, 416] on link "Wanderhotels" at bounding box center [623, 424] width 76 height 17
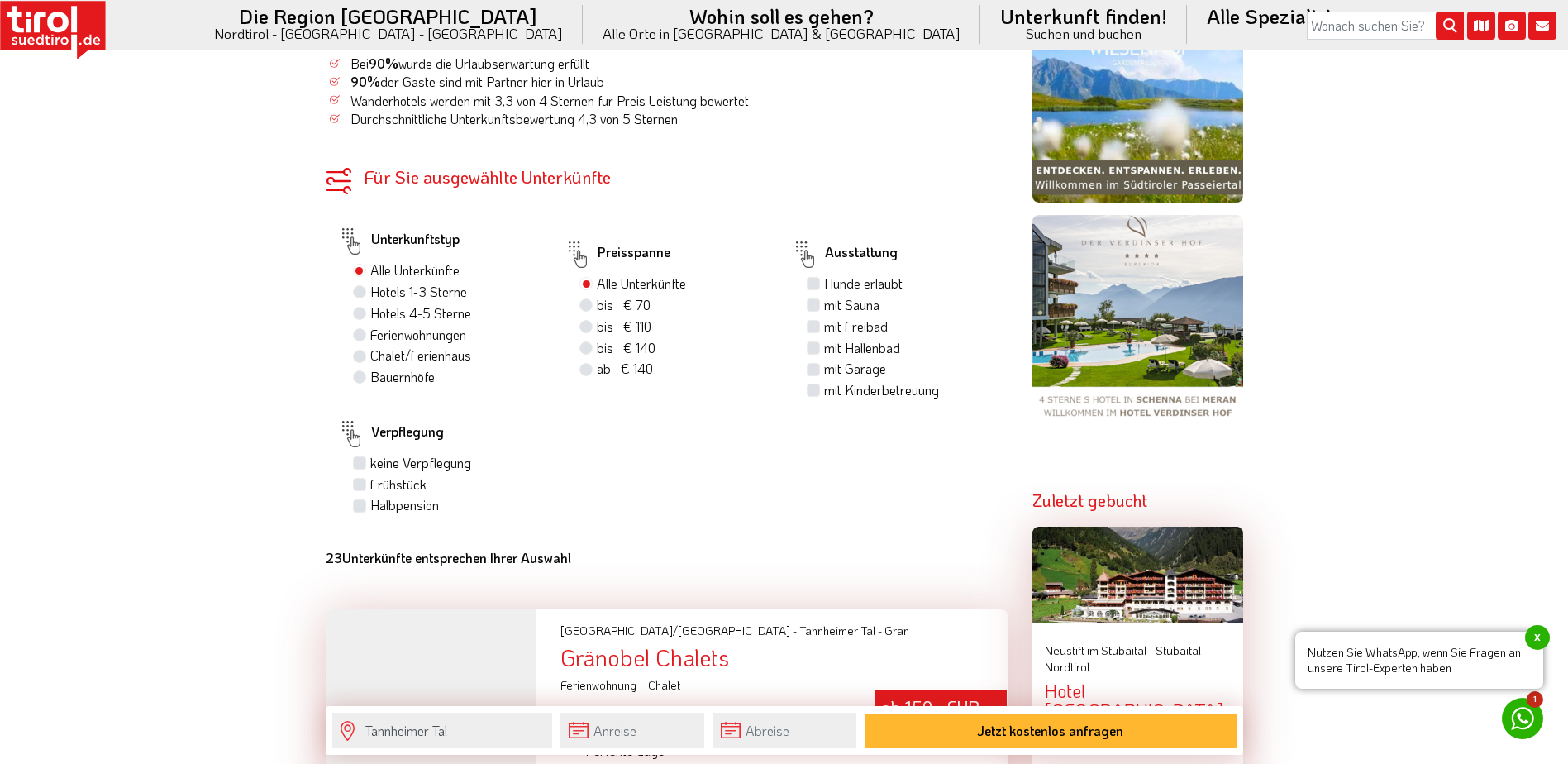
scroll to position [1157, 0]
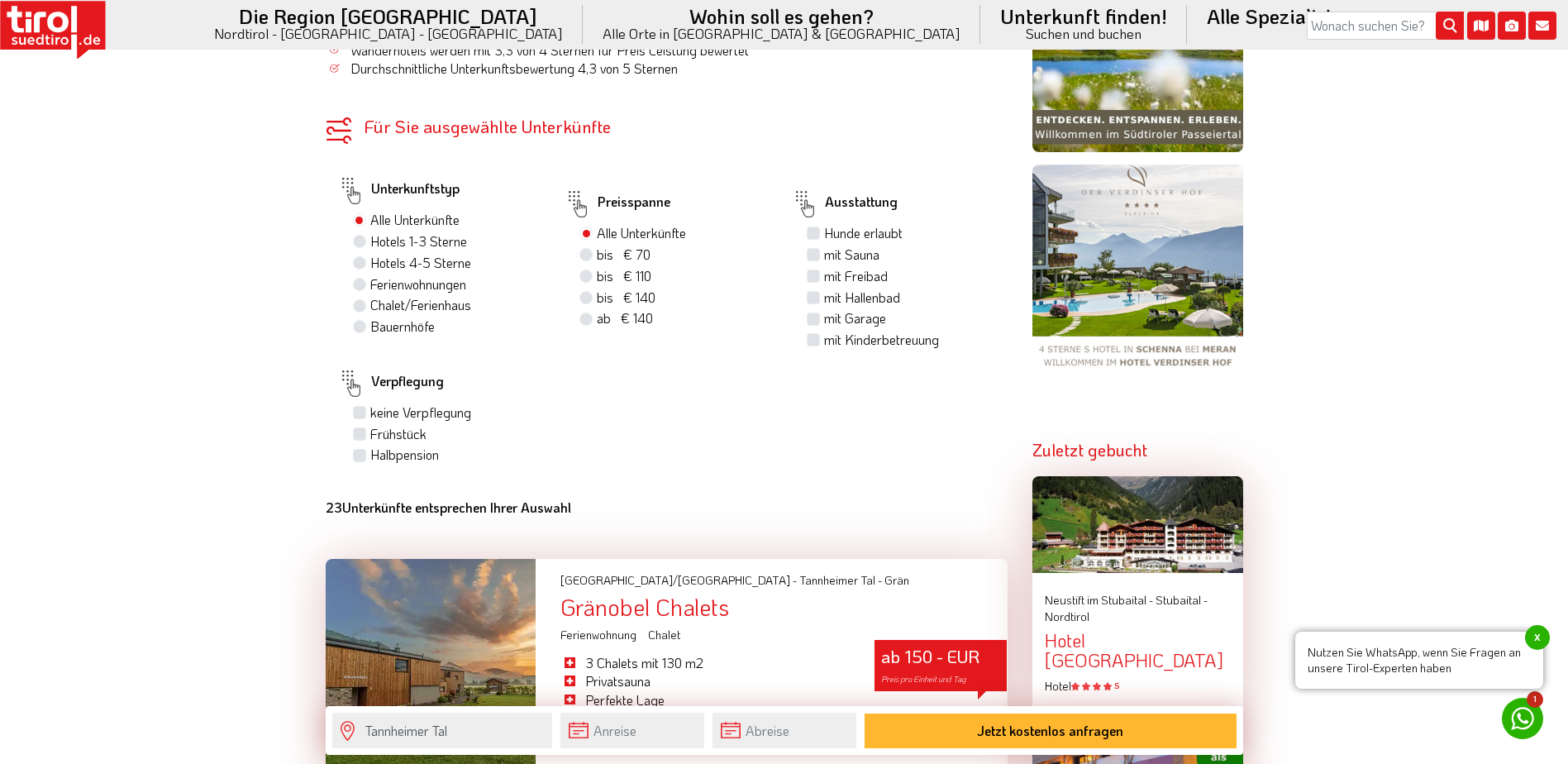
click at [596, 299] on label "bis € 140 bis CHF 131" at bounding box center [625, 297] width 59 height 18
click at [587, 299] on input "bis € 140 bis CHF 131" at bounding box center [588, 297] width 11 height 11
radio input "true"
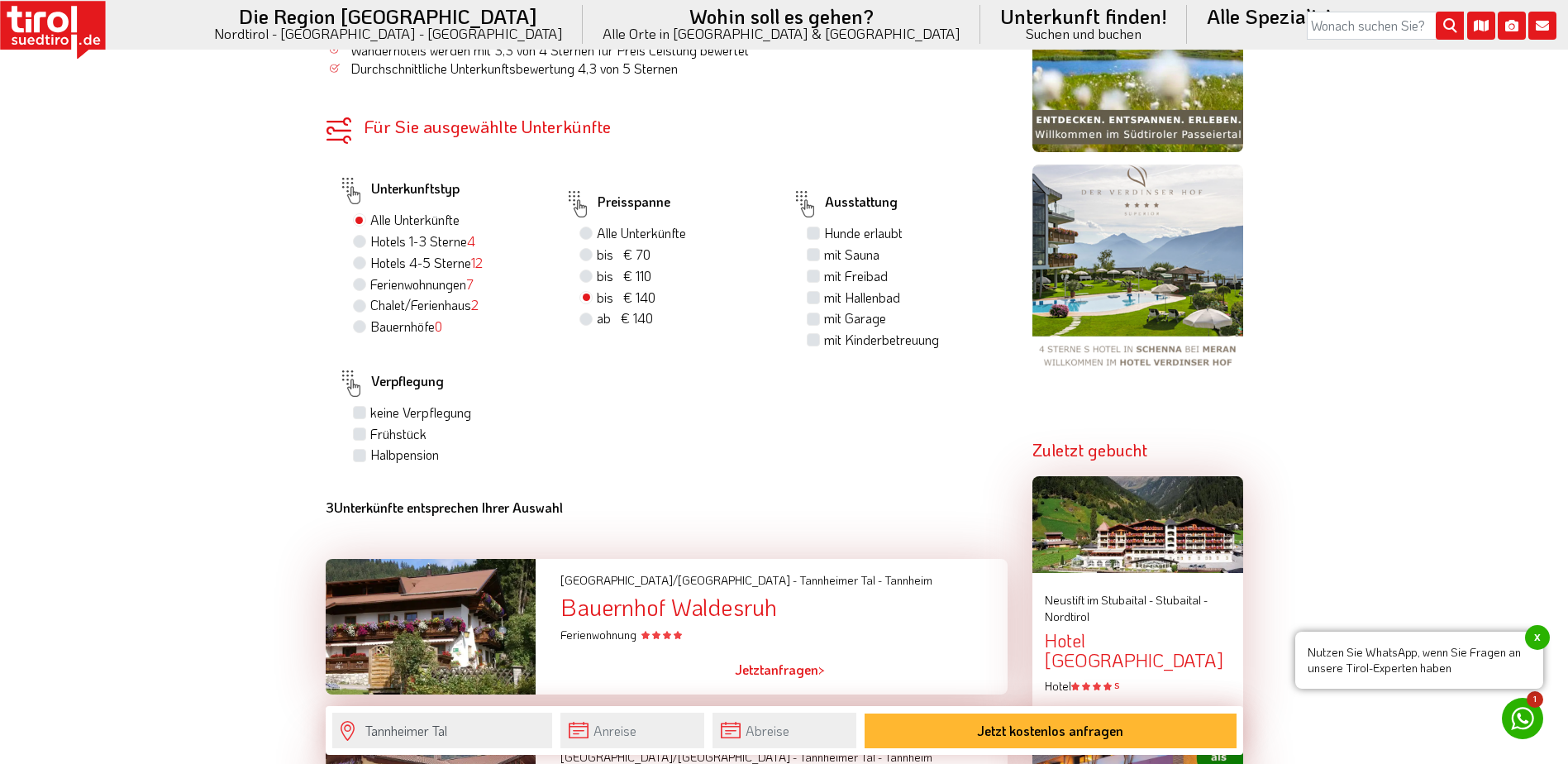
click at [371, 432] on label "Frühstück" at bounding box center [399, 434] width 56 height 18
click at [357, 432] on input "Frühstück" at bounding box center [361, 434] width 11 height 11
checkbox input "true"
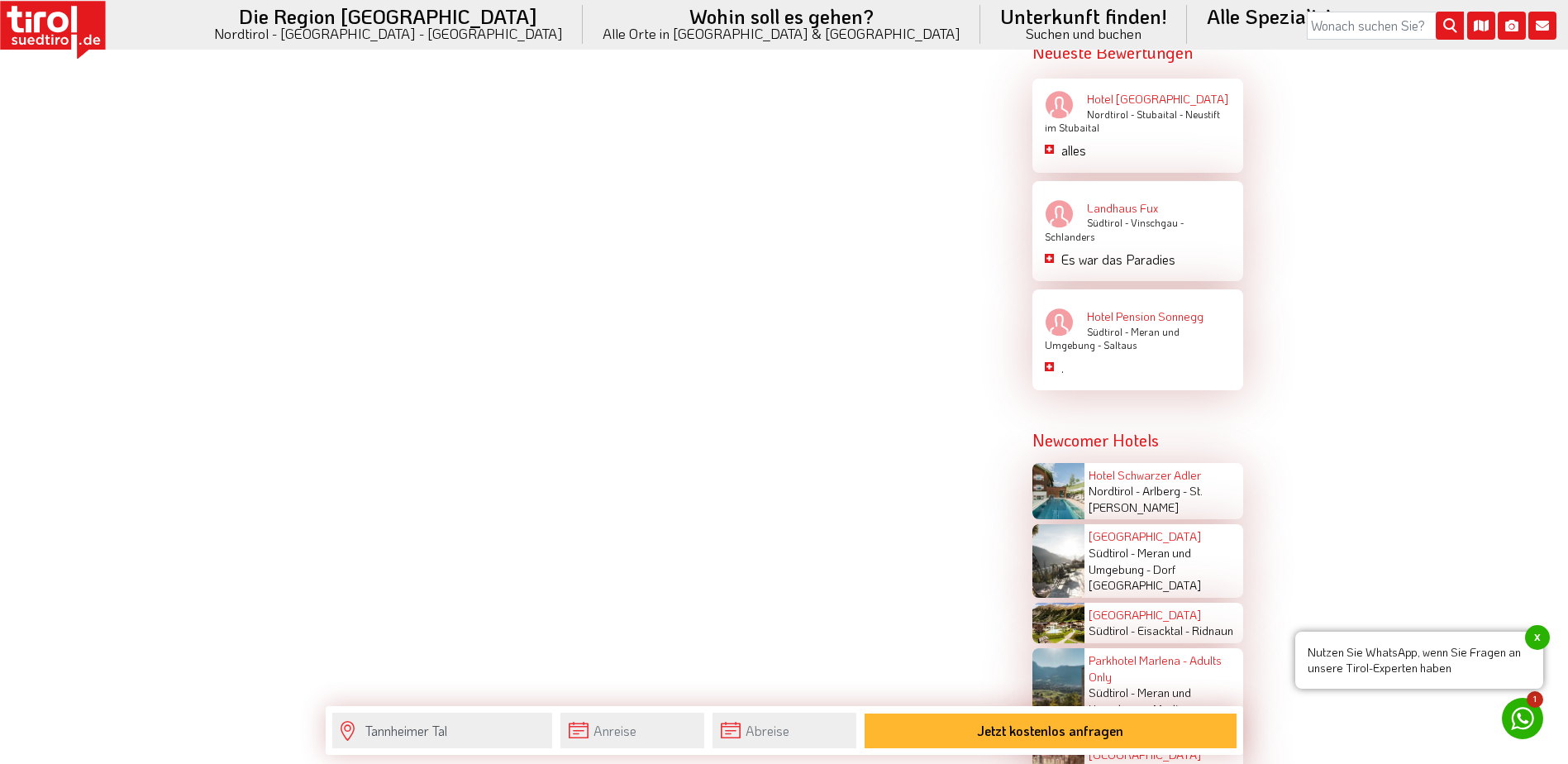
scroll to position [2398, 0]
